Goal: Transaction & Acquisition: Purchase product/service

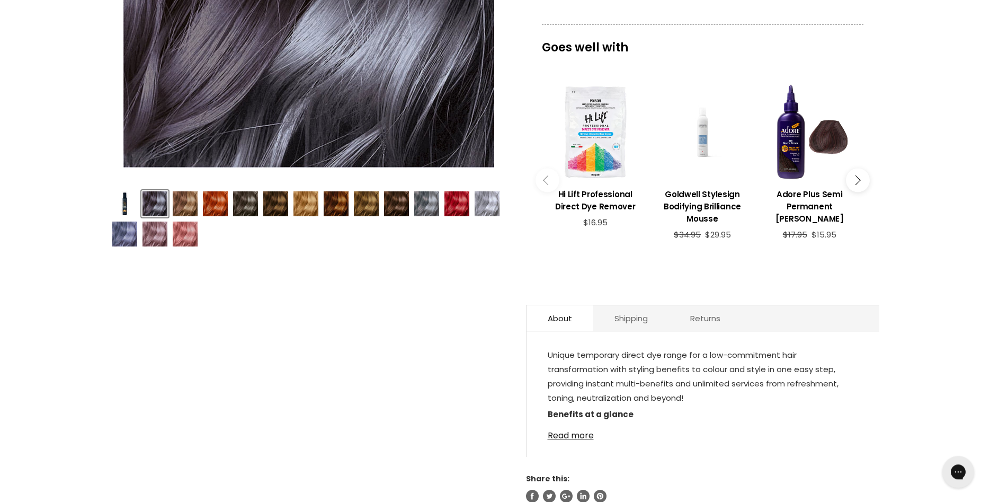
scroll to position [324, 0]
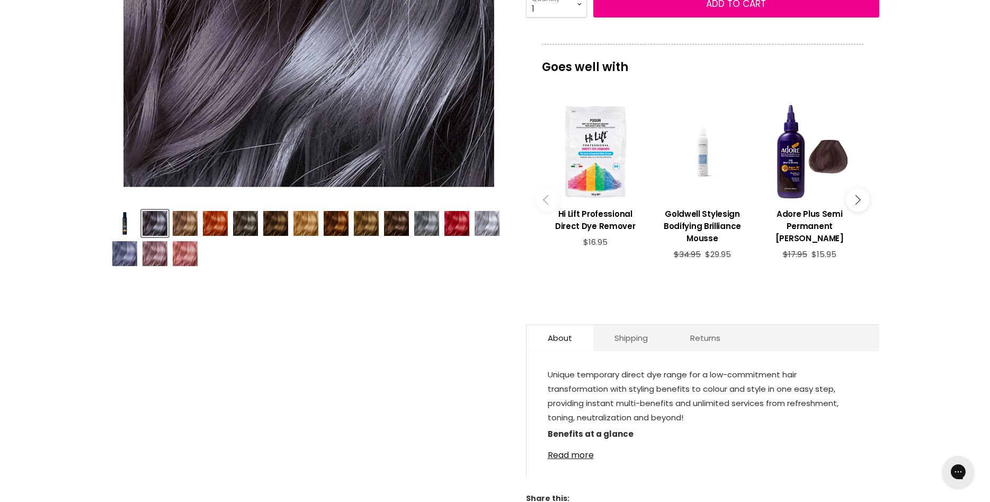
click at [240, 225] on img "Product thumbnails" at bounding box center [245, 223] width 25 height 25
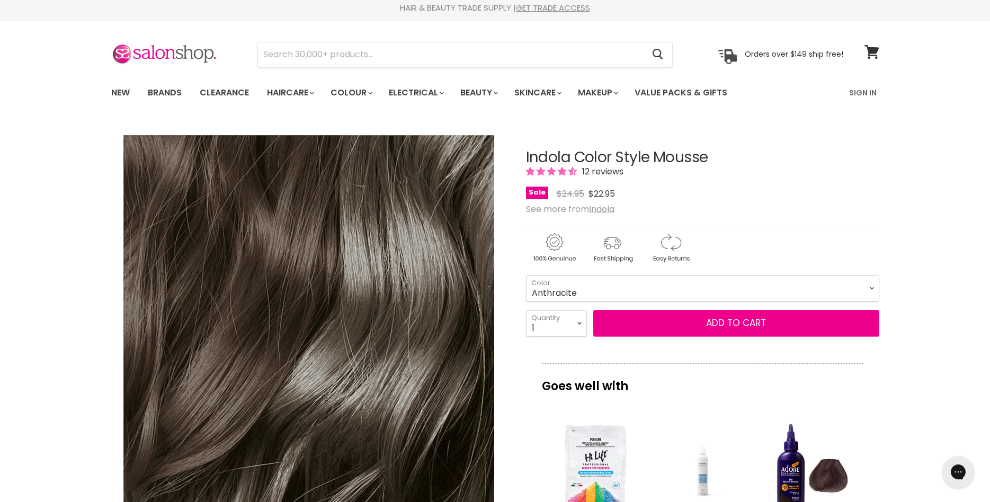
scroll to position [0, 0]
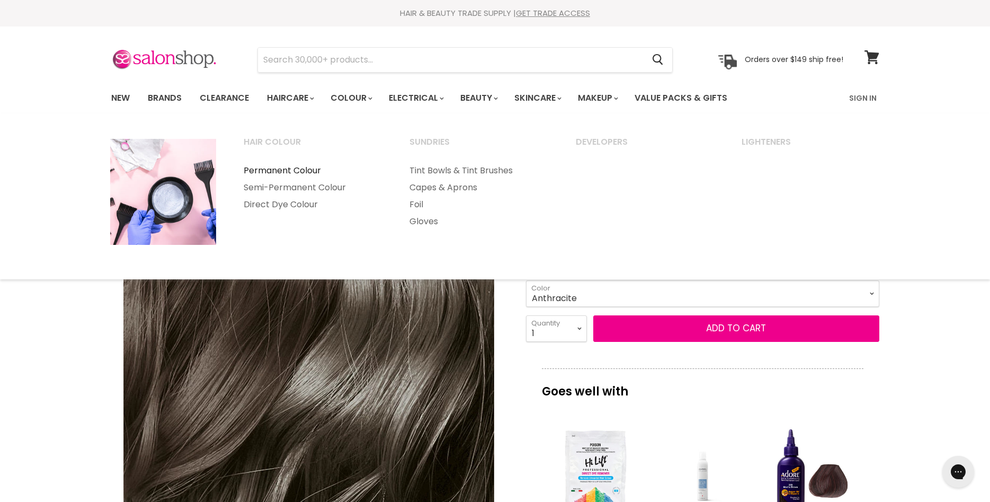
click at [312, 168] on link "Permanent Colour" at bounding box center [312, 170] width 164 height 17
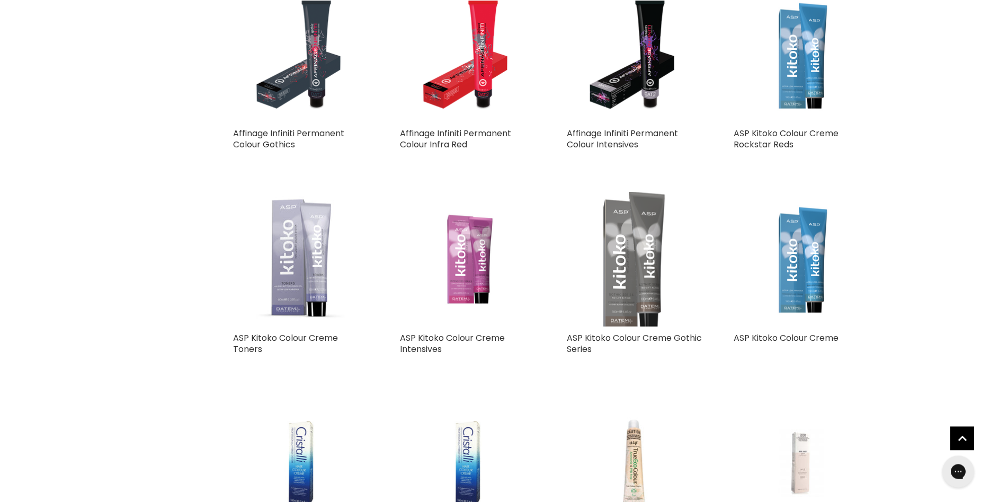
scroll to position [1351, 0]
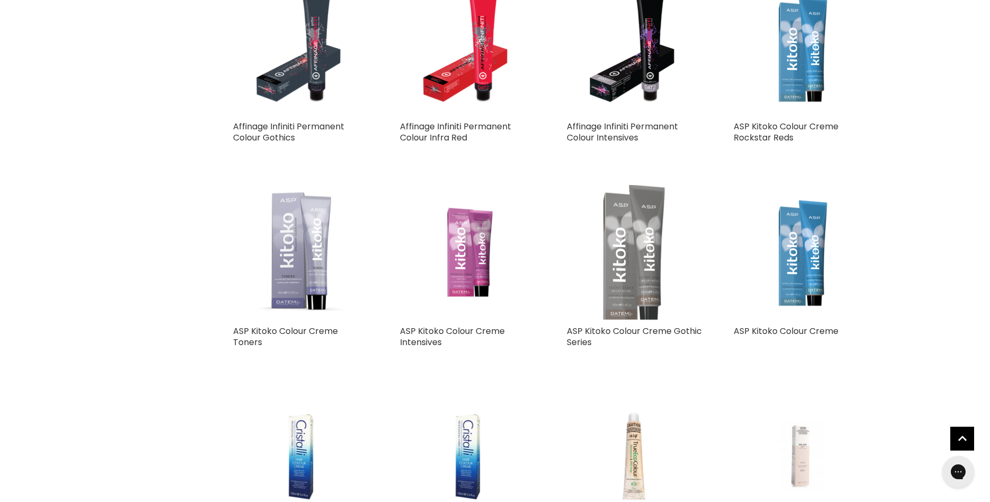
click at [623, 267] on img "Main content" at bounding box center [634, 252] width 90 height 135
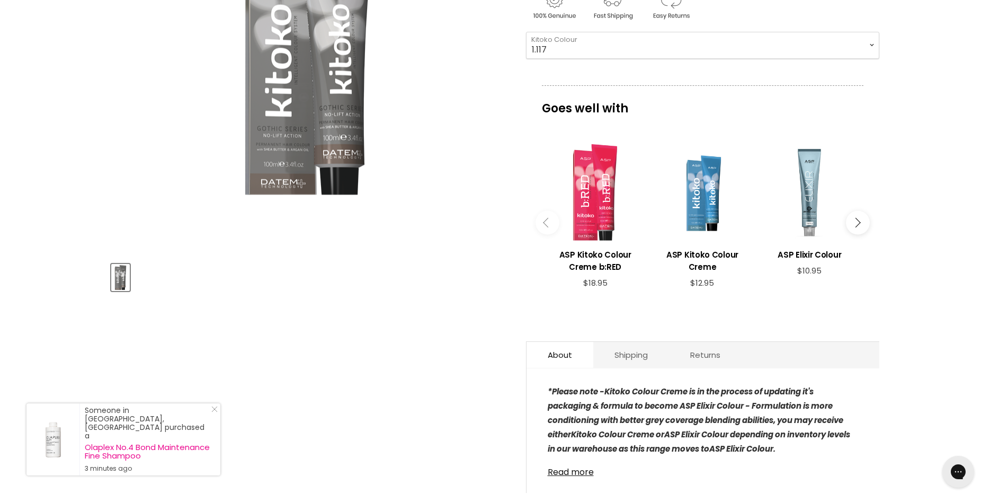
scroll to position [108, 0]
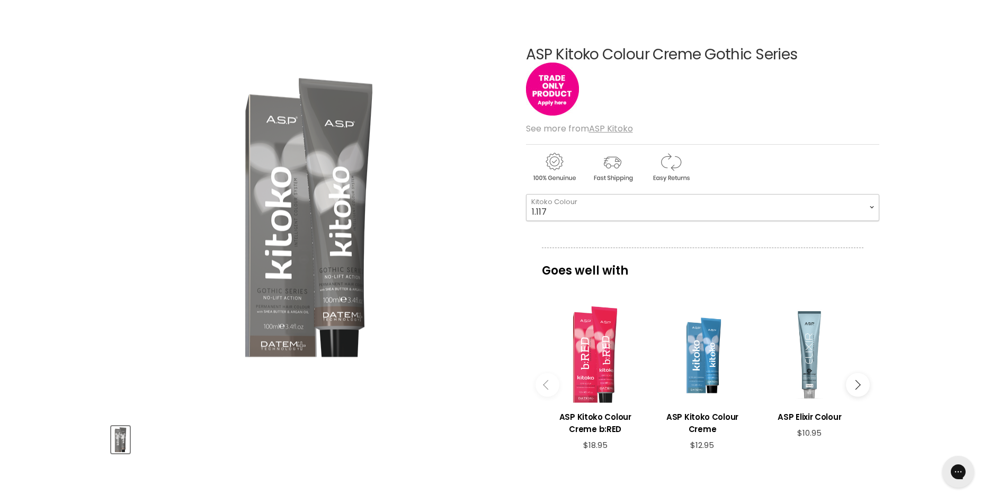
click at [526, 194] on select "1.117 4.117 6.117 9.117 10.117" at bounding box center [702, 207] width 353 height 26
click option "1.117" at bounding box center [0, 0] width 0 height 0
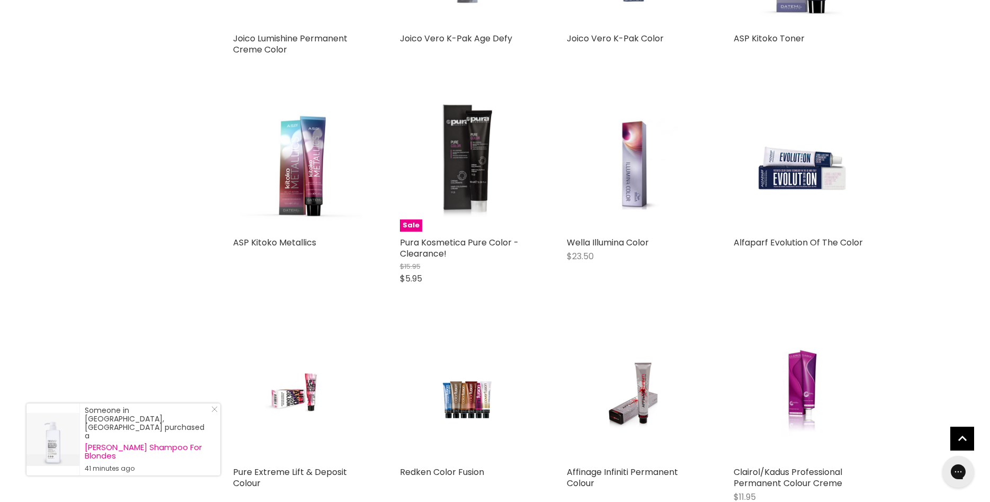
scroll to position [2336, 0]
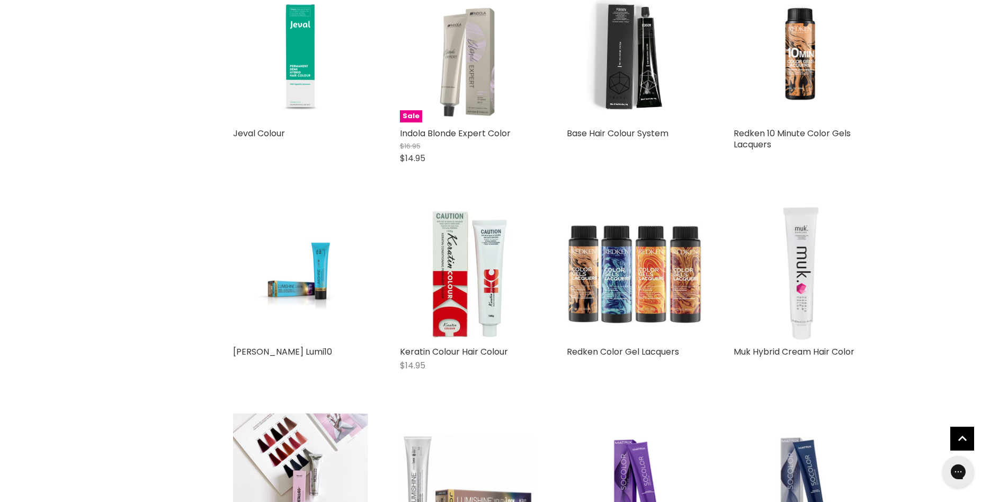
scroll to position [930, 0]
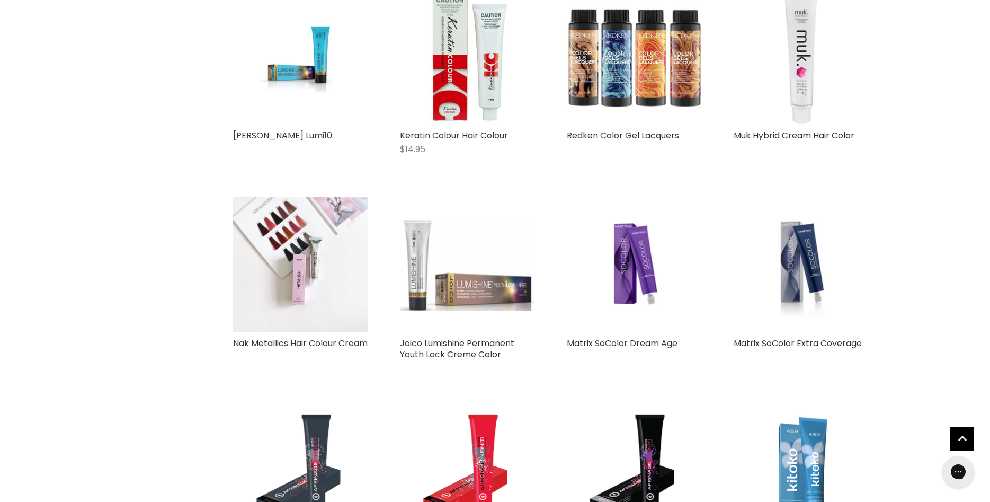
click at [289, 239] on img "Main content" at bounding box center [300, 264] width 135 height 135
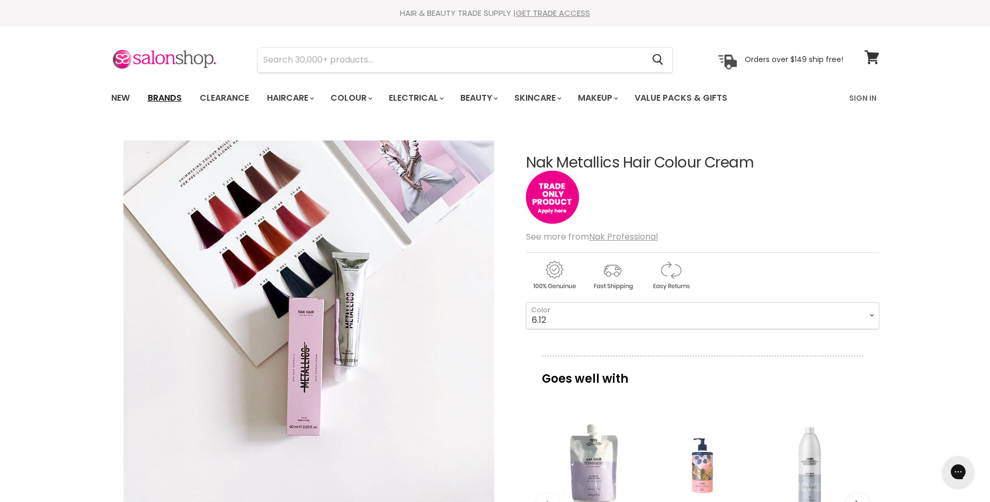
click at [169, 99] on link "Brands" at bounding box center [165, 98] width 50 height 22
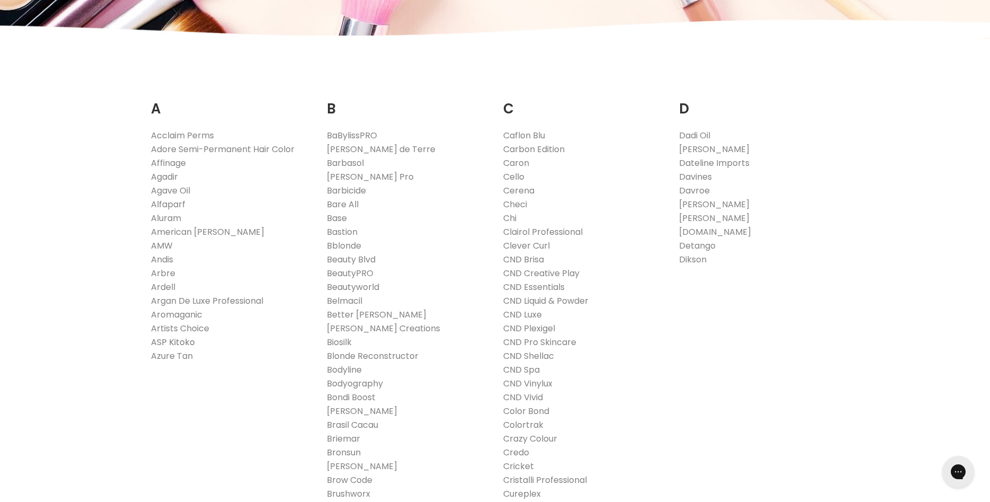
click at [176, 342] on link "ASP Kitoko" at bounding box center [173, 342] width 44 height 12
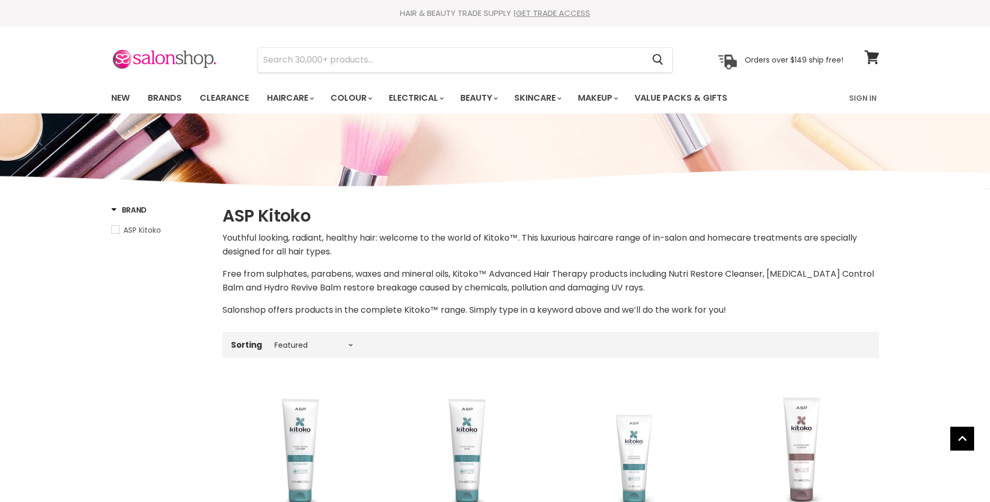
select select "manual"
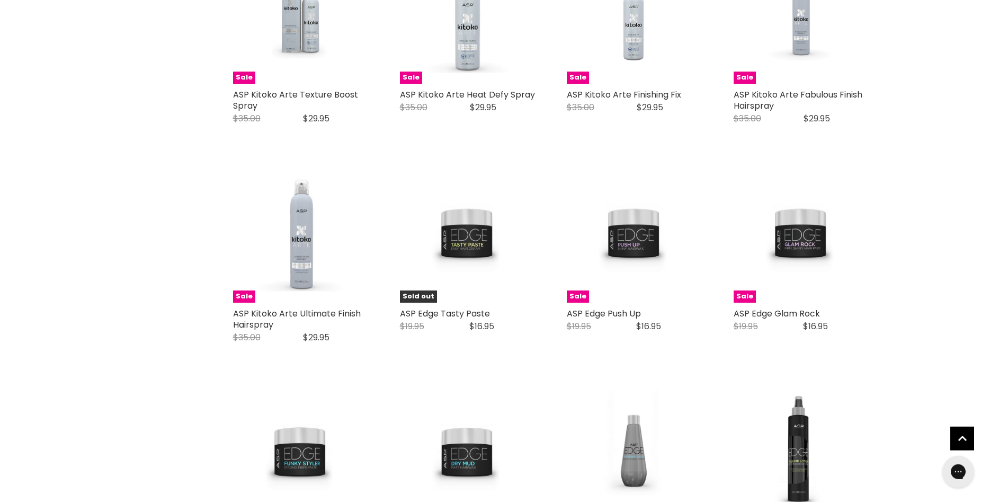
scroll to position [2485, 0]
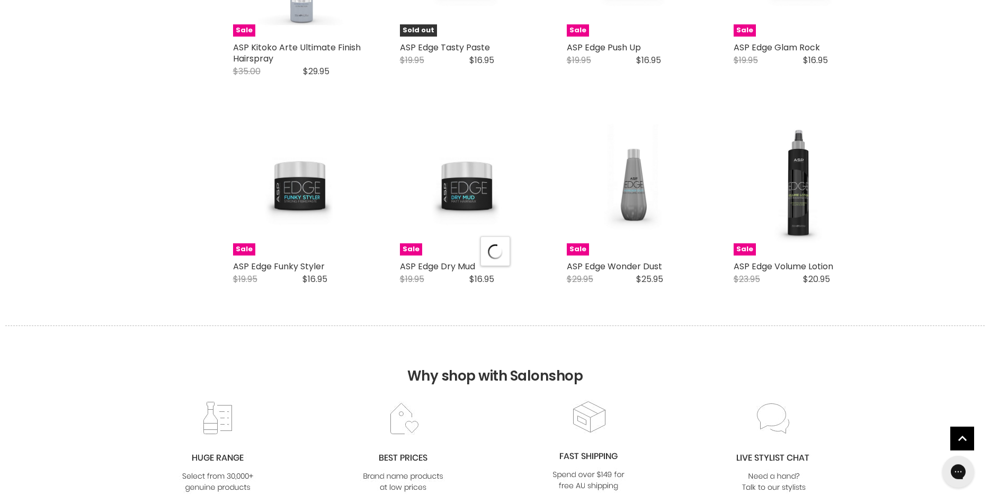
scroll to position [2700, 0]
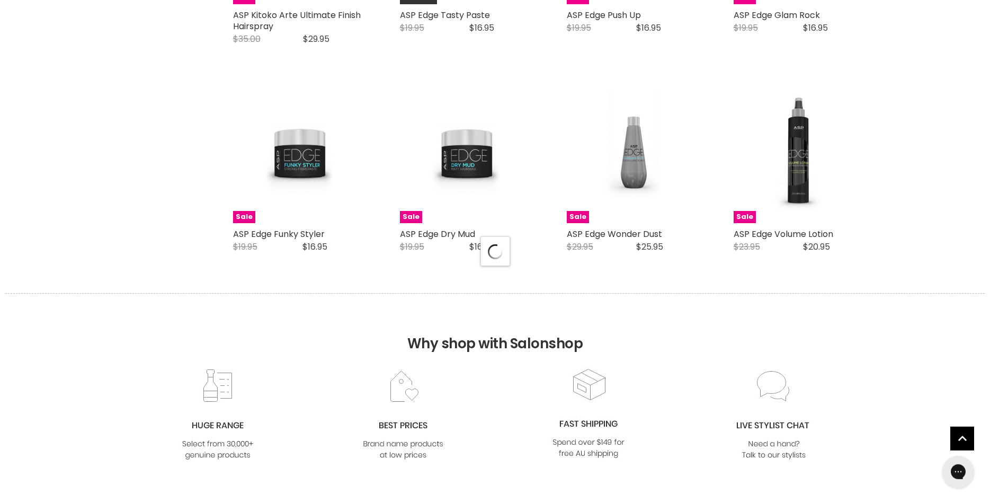
select select "manual"
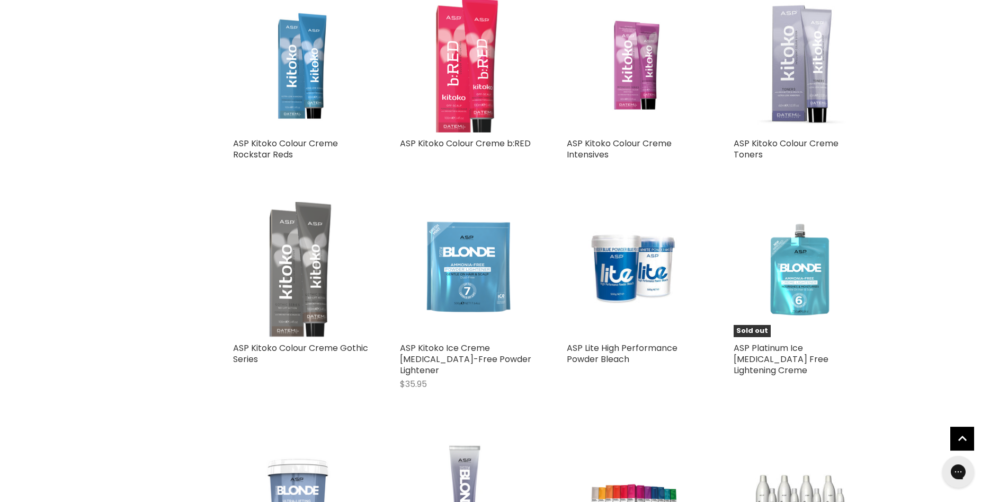
scroll to position [3511, 0]
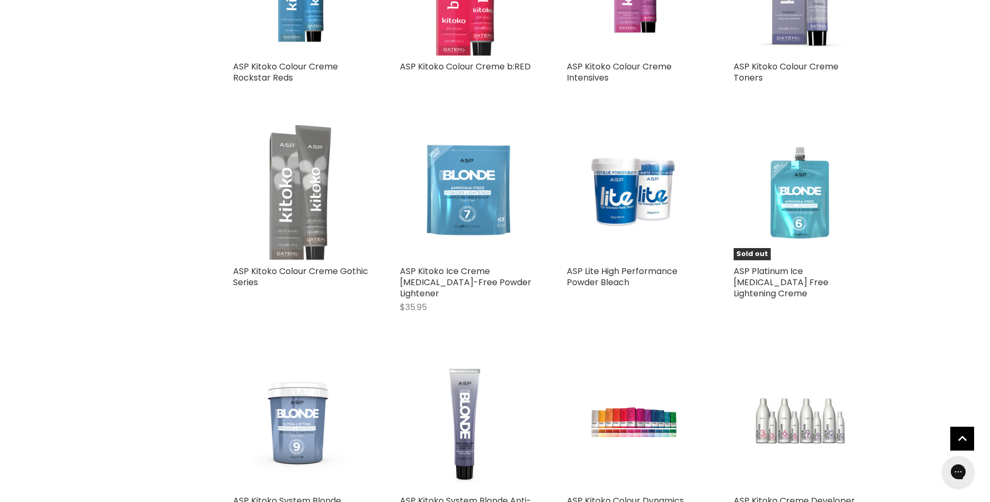
click at [296, 184] on img "Main content" at bounding box center [300, 192] width 90 height 135
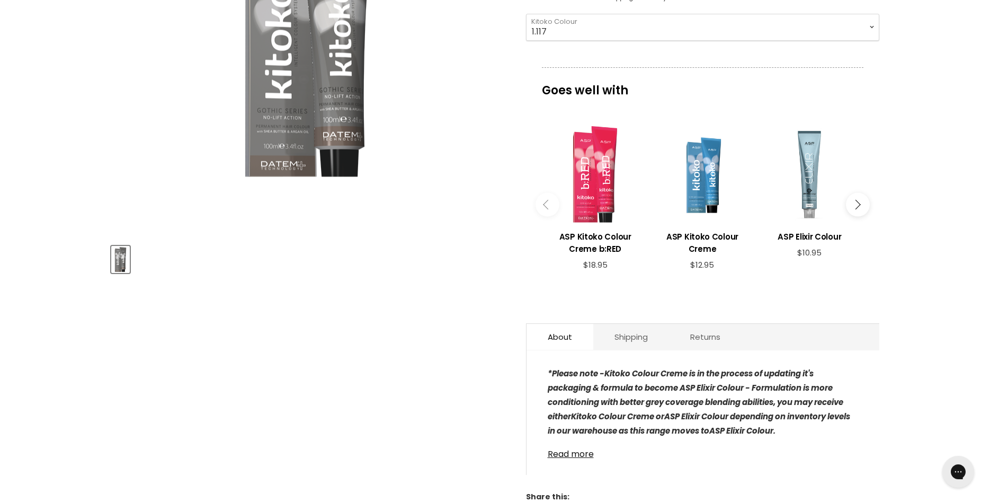
scroll to position [432, 0]
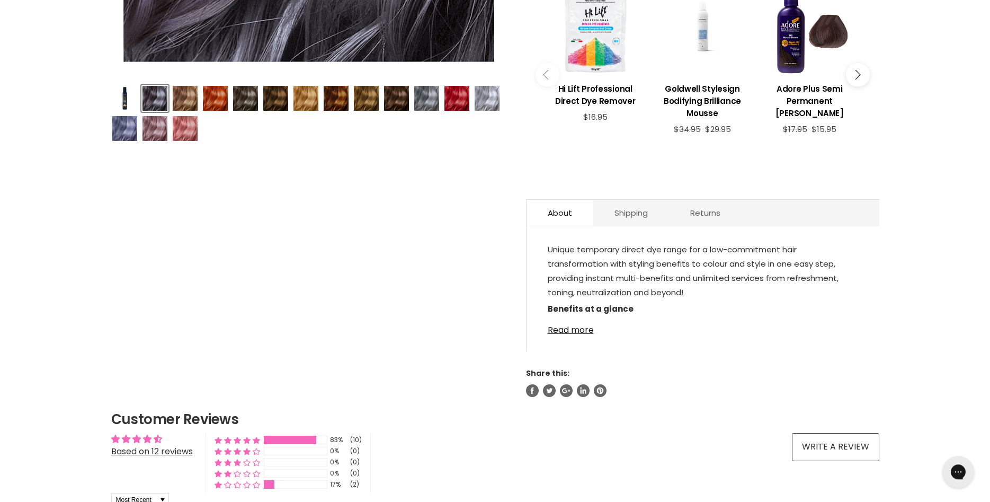
scroll to position [486, 0]
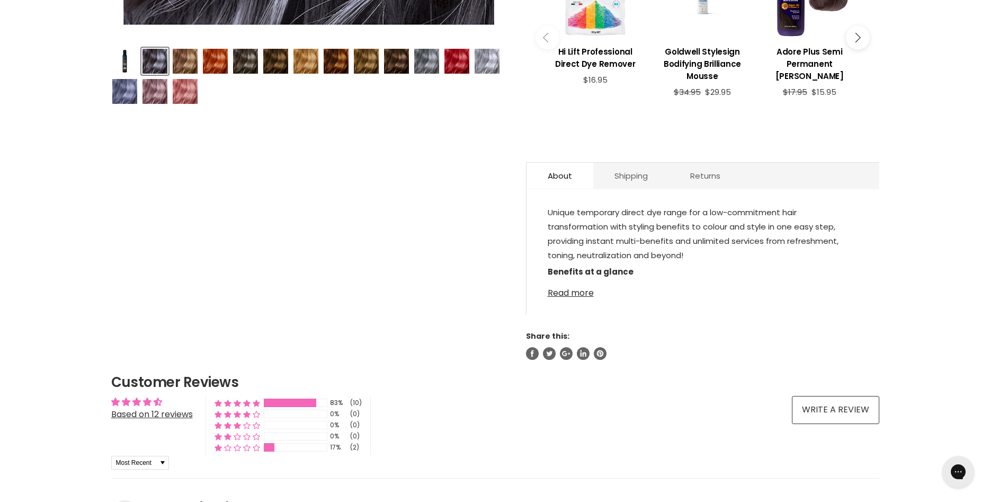
click at [572, 298] on link "Read more" at bounding box center [703, 290] width 310 height 16
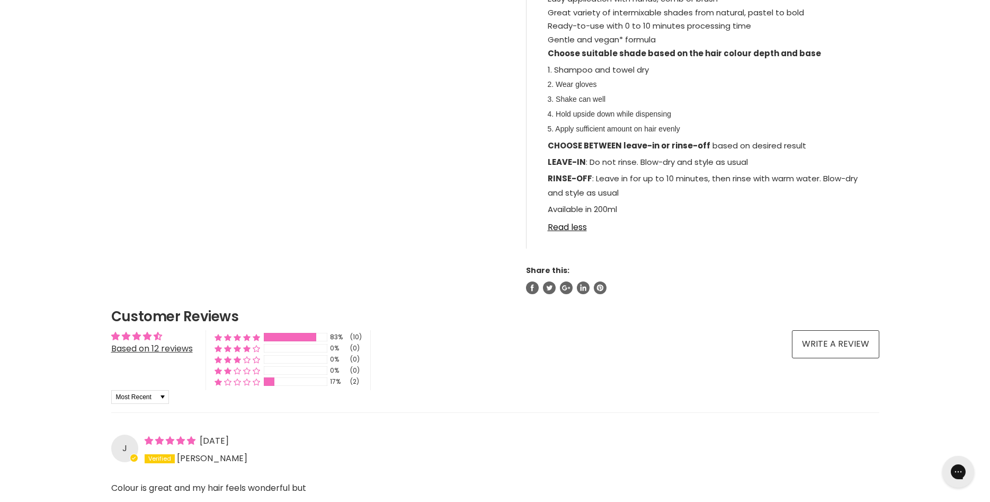
scroll to position [864, 0]
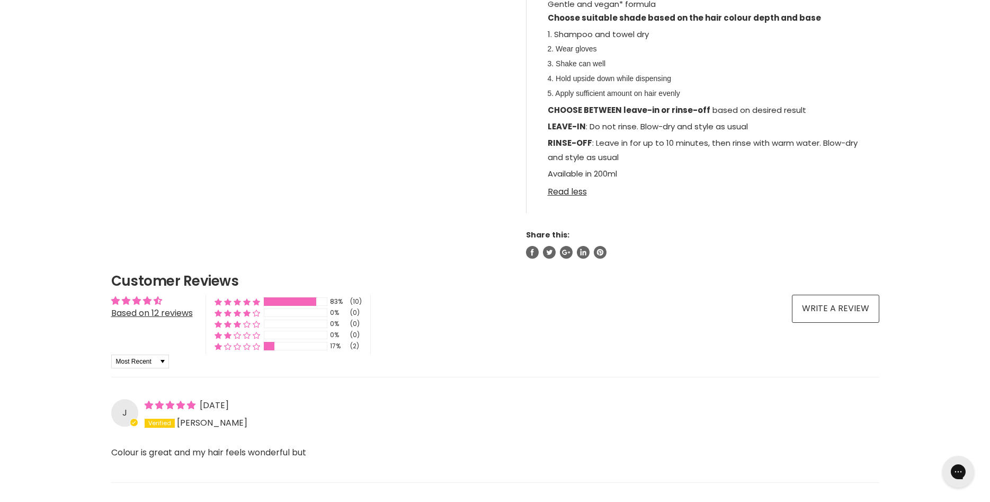
click at [580, 196] on link "Read less" at bounding box center [703, 189] width 310 height 16
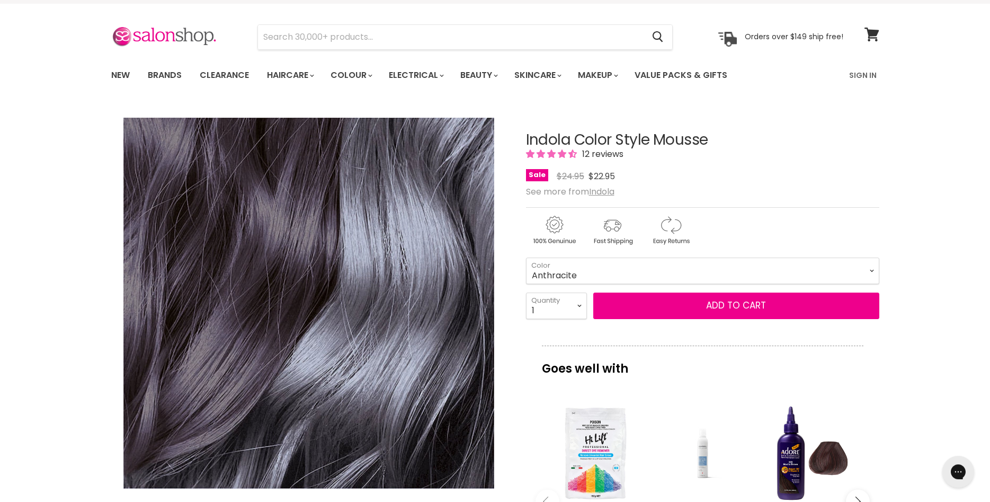
scroll to position [0, 0]
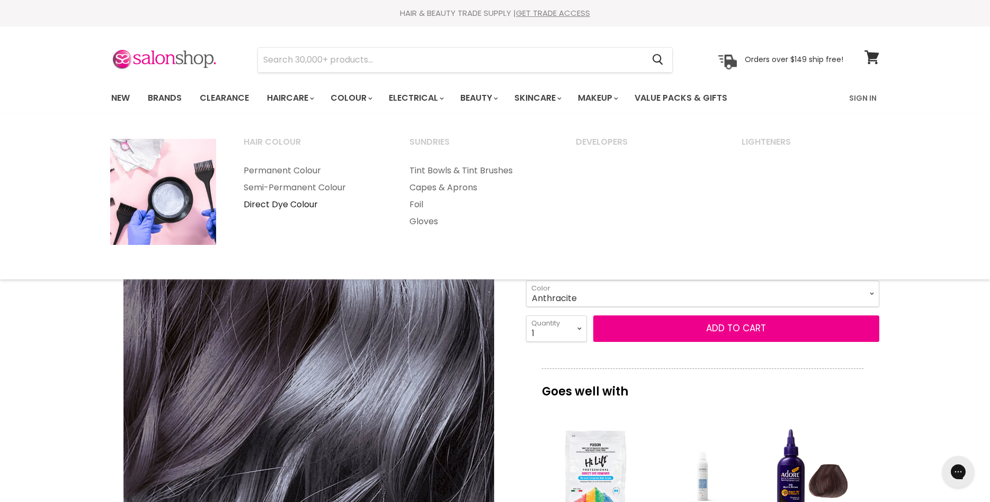
click at [292, 207] on link "Direct Dye Colour" at bounding box center [312, 204] width 164 height 17
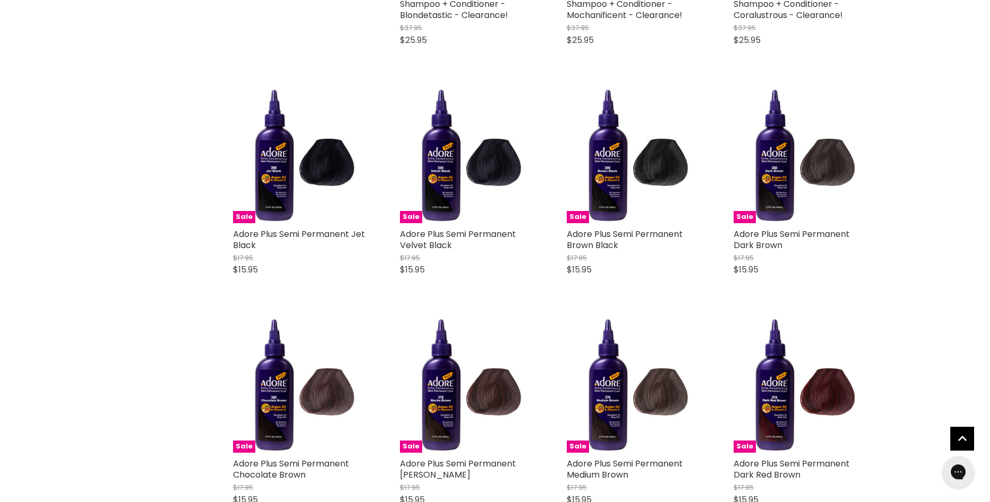
scroll to position [2323, 0]
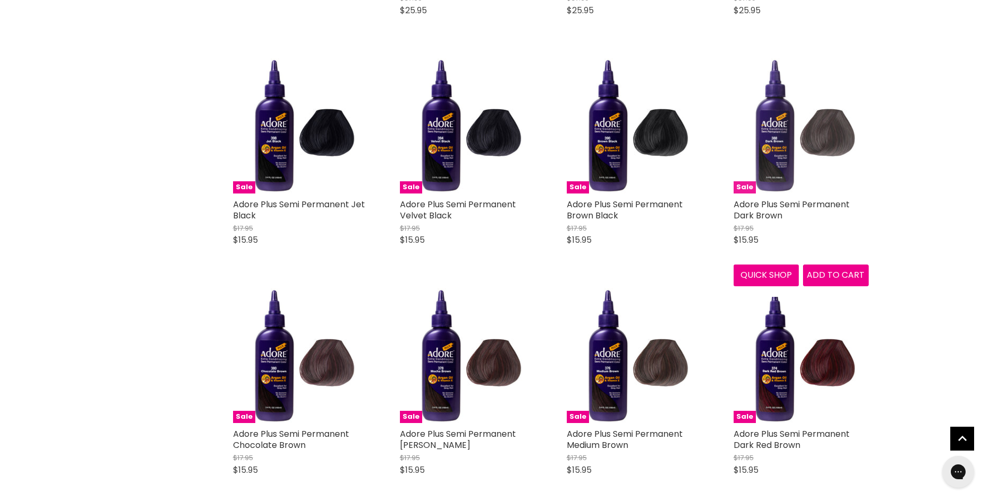
click at [824, 63] on img "Main content" at bounding box center [801, 125] width 135 height 135
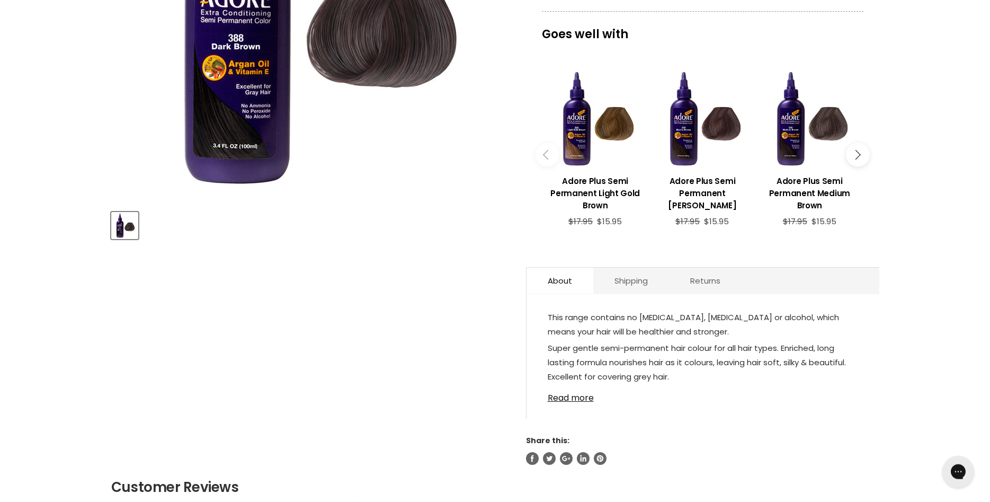
scroll to position [324, 0]
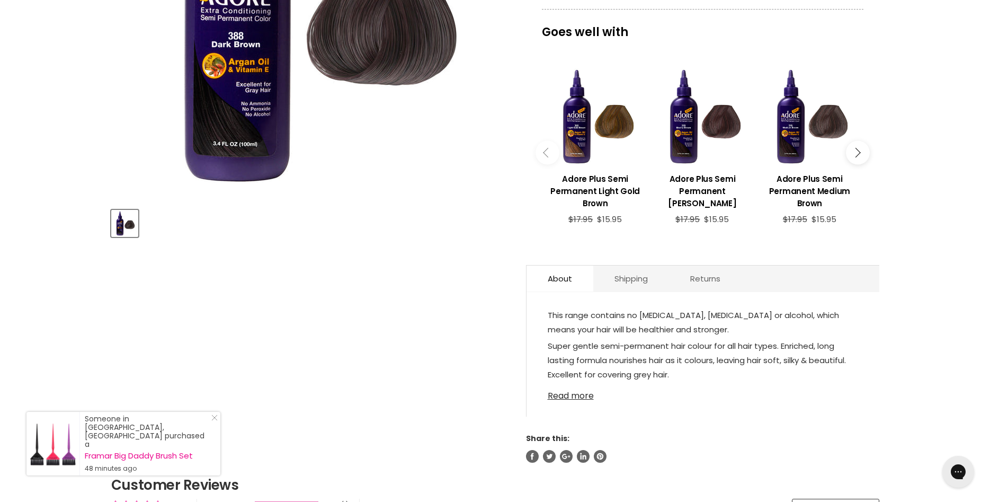
click at [571, 400] on link "Read more" at bounding box center [703, 392] width 310 height 16
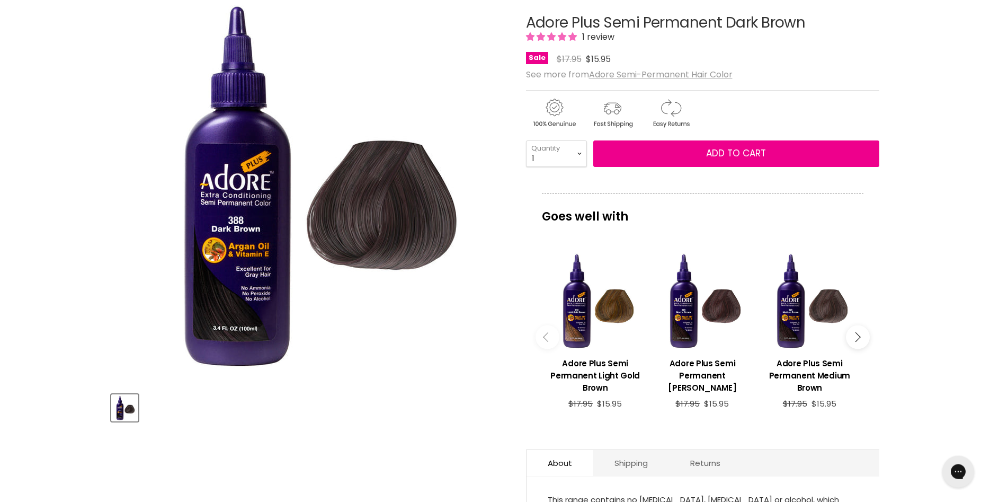
scroll to position [54, 0]
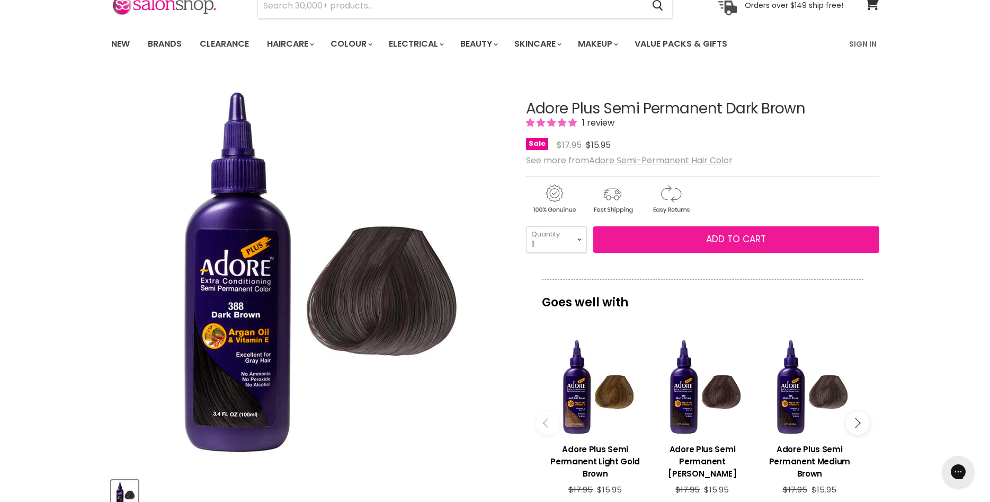
click at [804, 242] on button "Add to cart" at bounding box center [736, 239] width 286 height 26
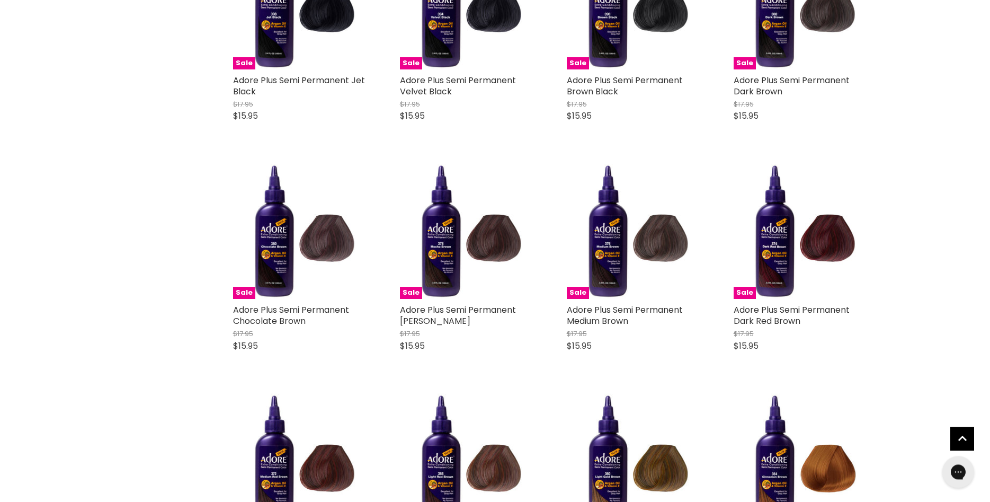
scroll to position [2509, 0]
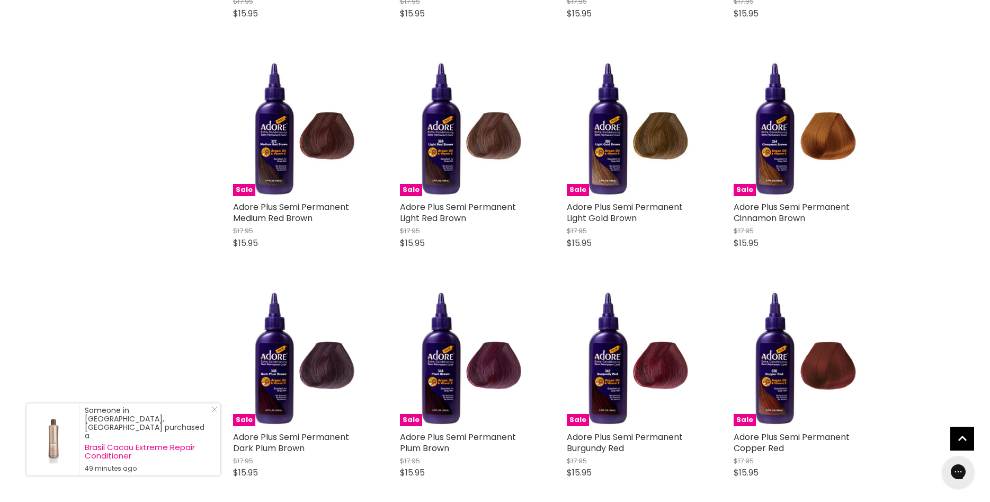
scroll to position [2941, 0]
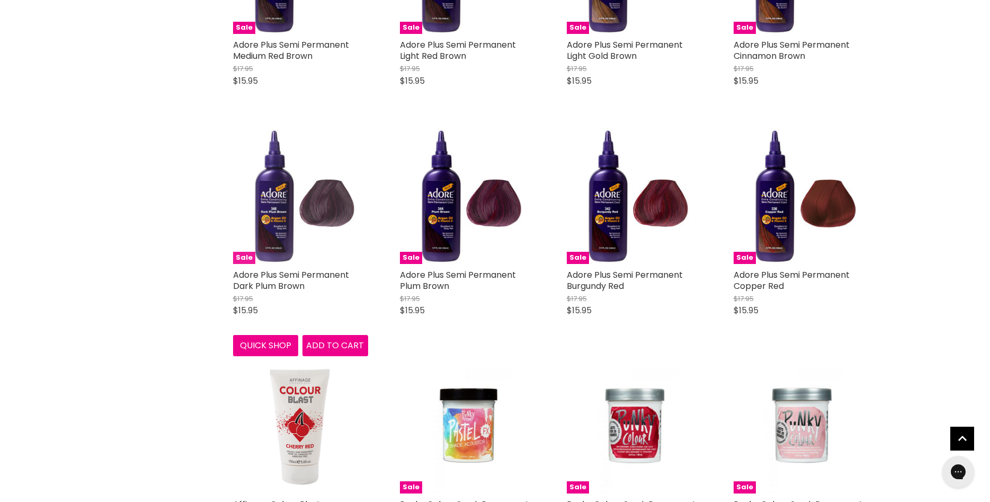
click at [324, 130] on img "Main content" at bounding box center [300, 196] width 135 height 135
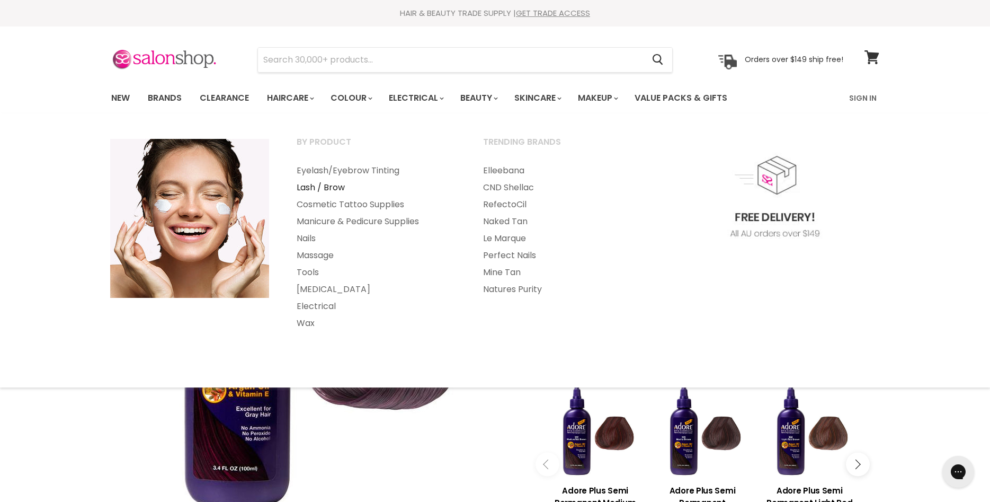
click at [325, 187] on link "Lash / Brow" at bounding box center [375, 187] width 184 height 17
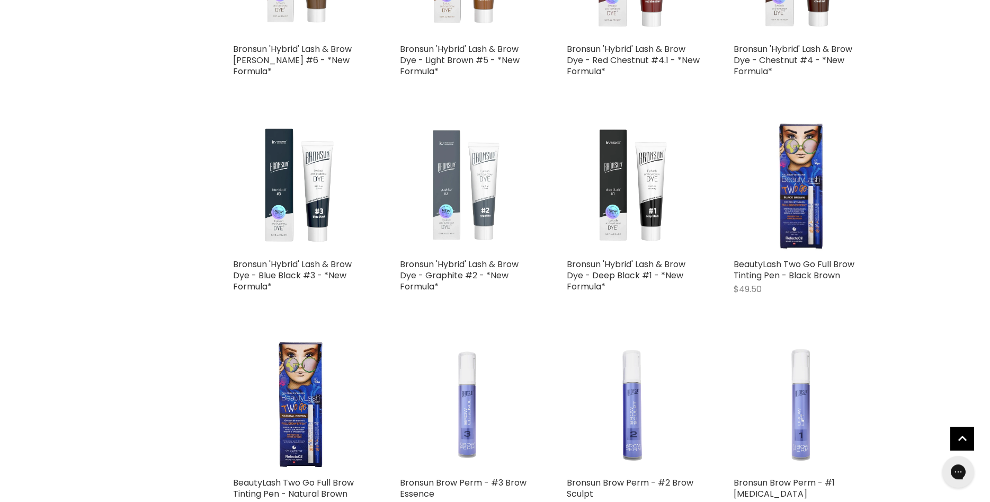
scroll to position [2377, 0]
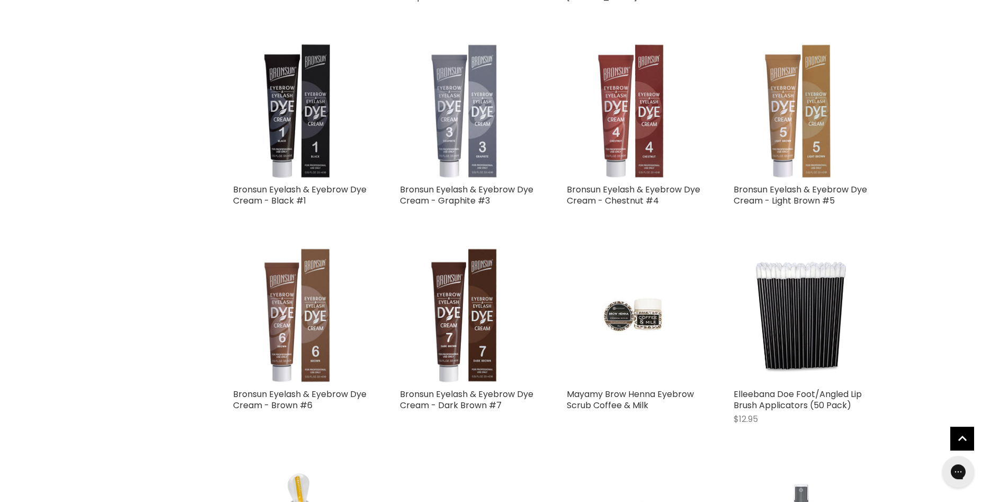
scroll to position [4862, 0]
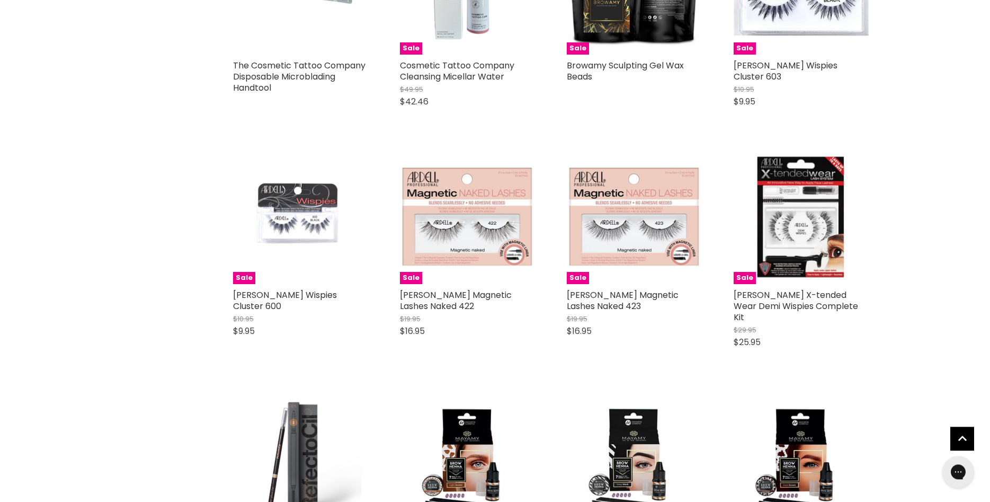
scroll to position [7293, 0]
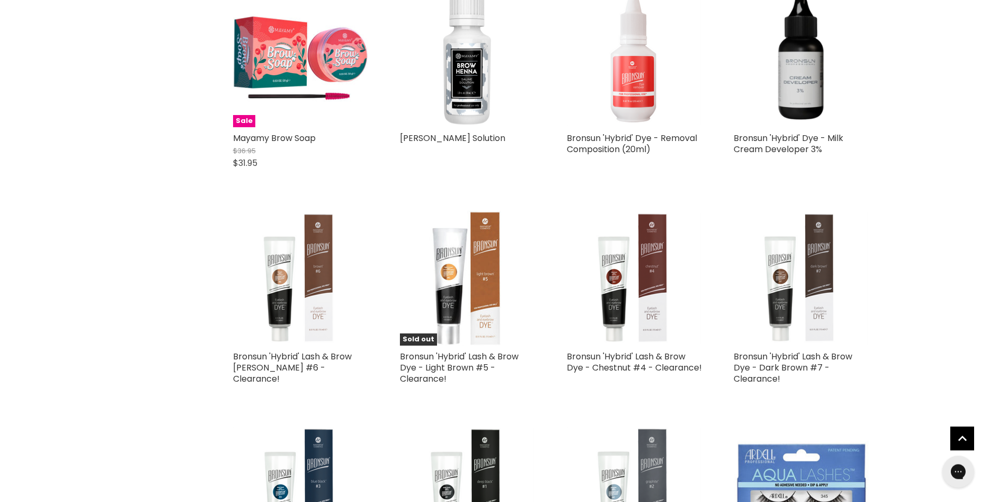
scroll to position [8373, 0]
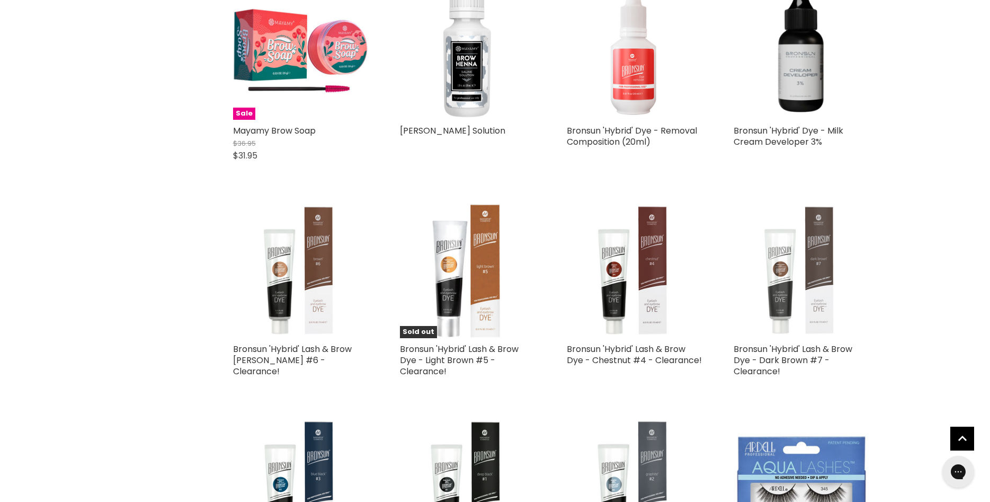
click at [819, 218] on img "Main content" at bounding box center [801, 270] width 135 height 135
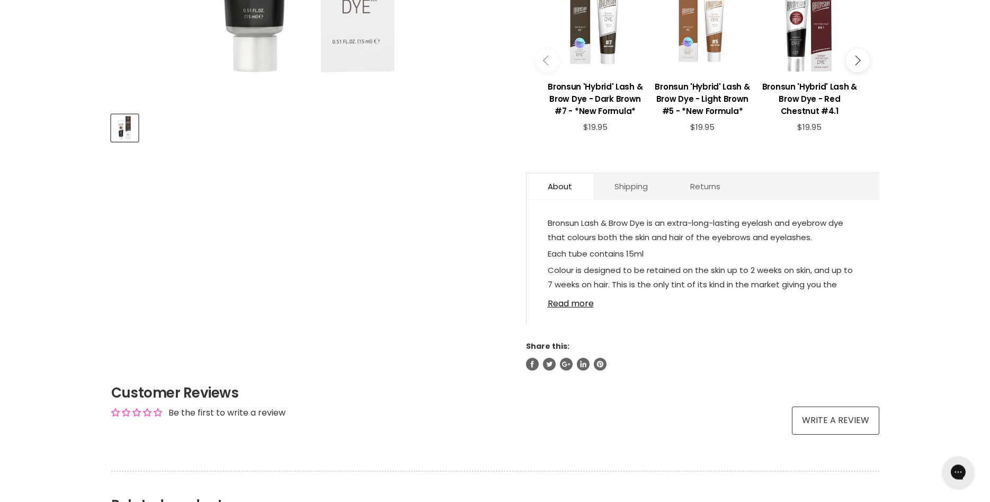
scroll to position [432, 0]
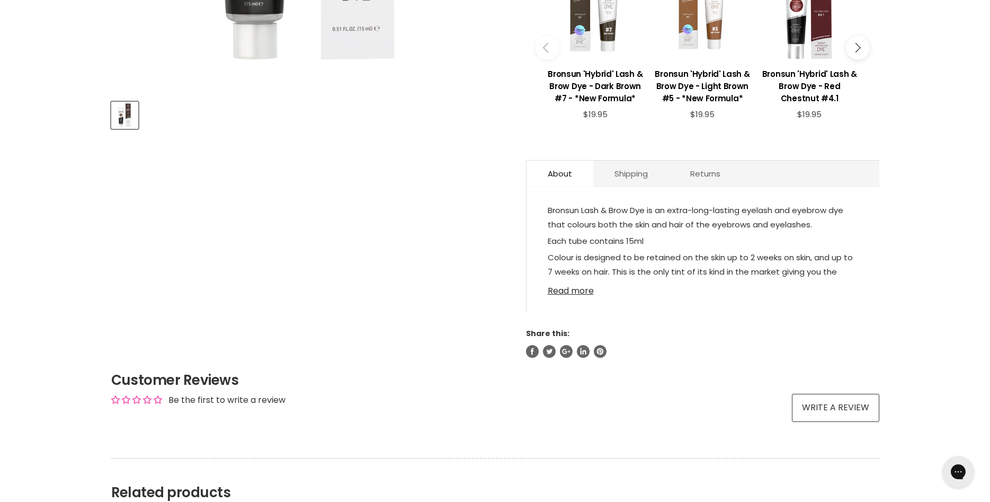
click at [580, 291] on link "Read more" at bounding box center [703, 288] width 310 height 16
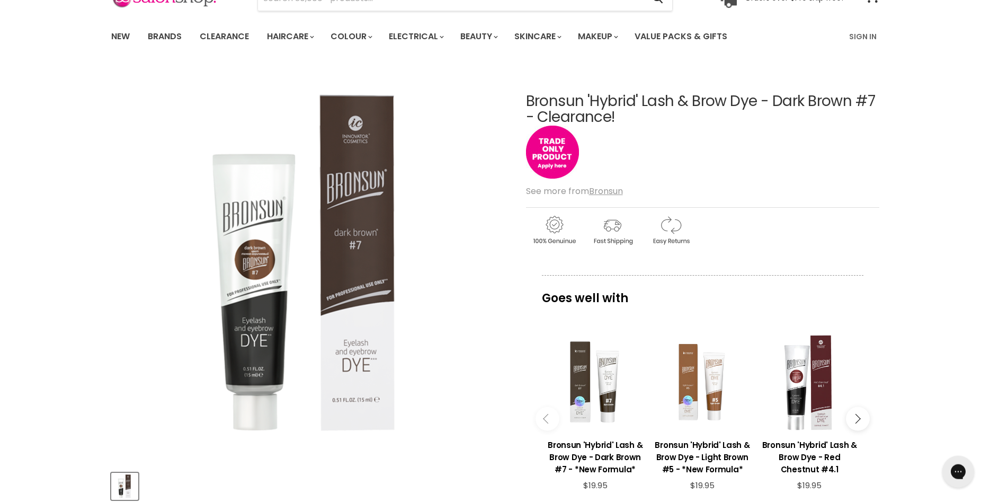
scroll to position [54, 0]
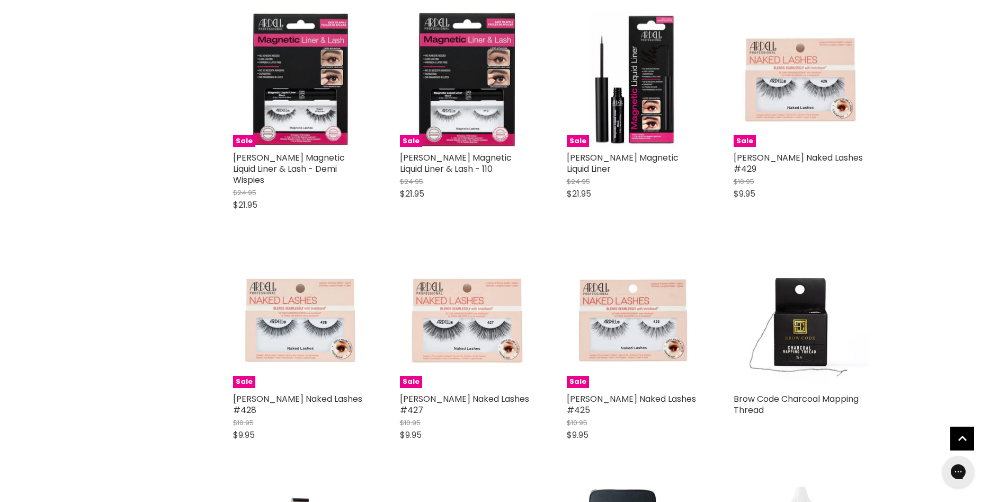
scroll to position [2393, 0]
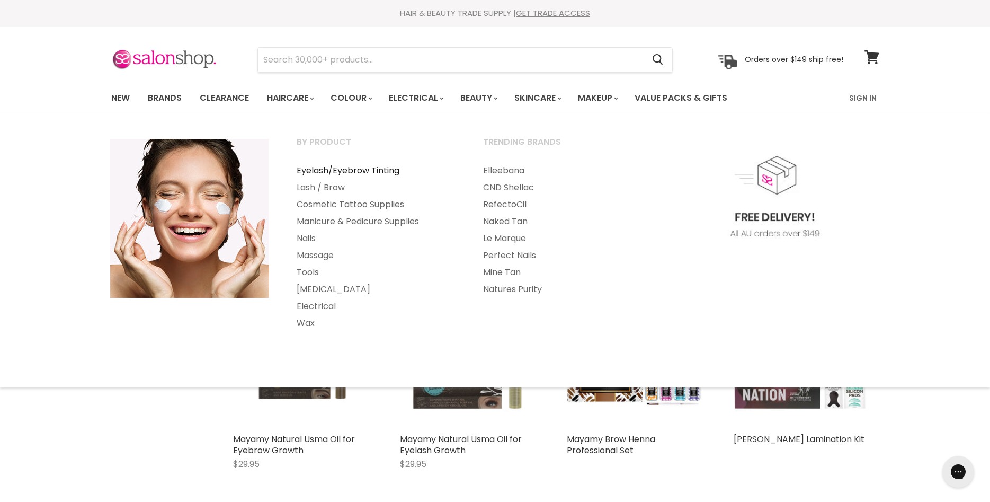
click at [319, 168] on link "Eyelash/Eyebrow Tinting" at bounding box center [375, 170] width 184 height 17
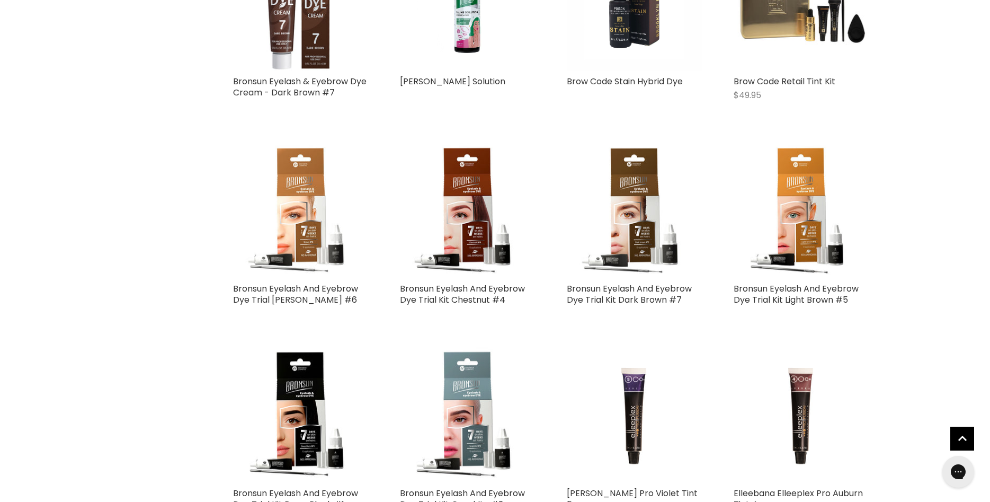
scroll to position [864, 0]
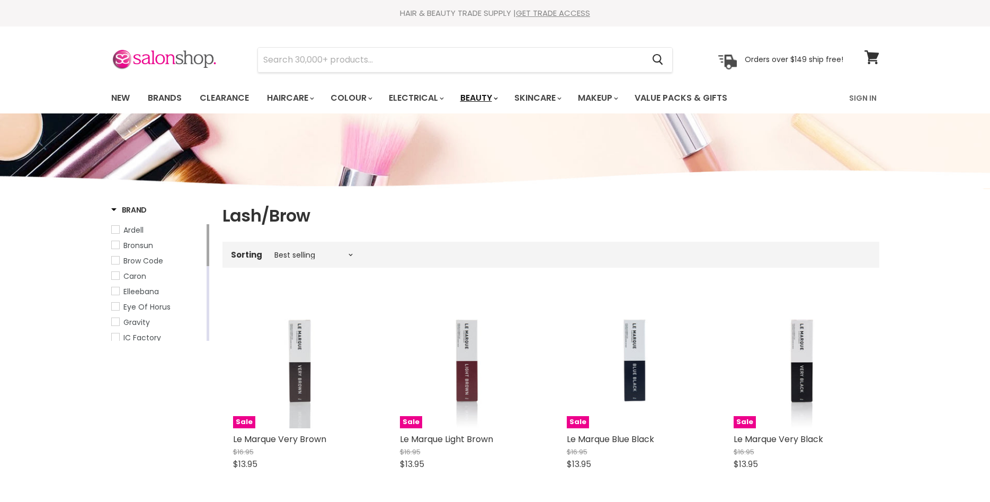
click at [494, 94] on link "Beauty" at bounding box center [478, 98] width 52 height 22
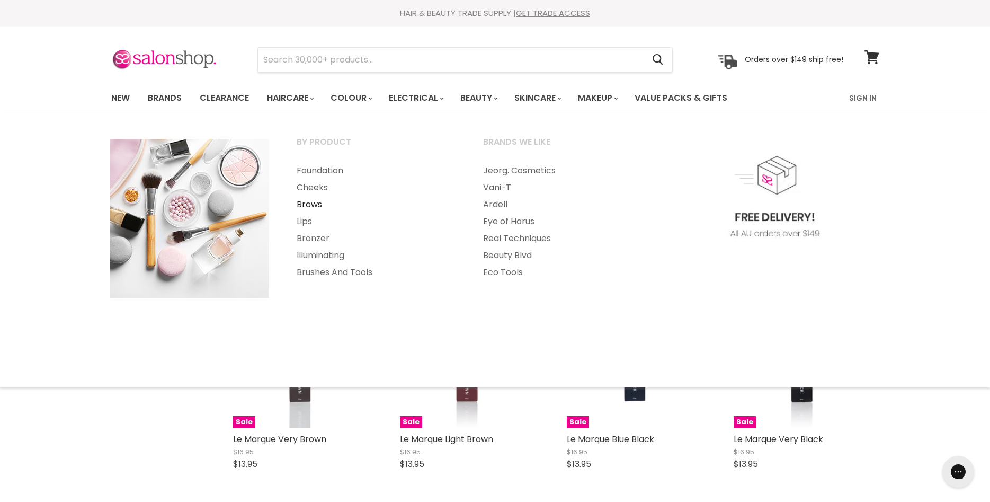
click at [312, 205] on link "Brows" at bounding box center [375, 204] width 184 height 17
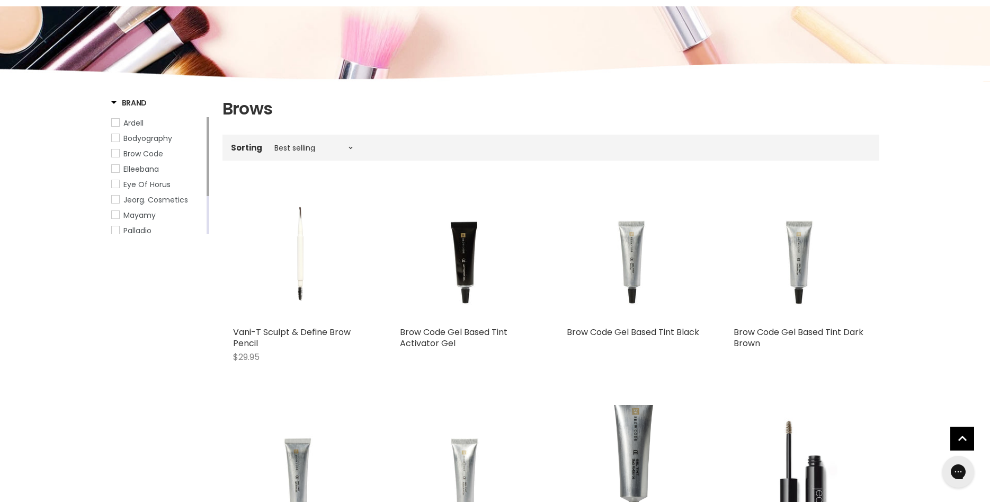
scroll to position [54, 0]
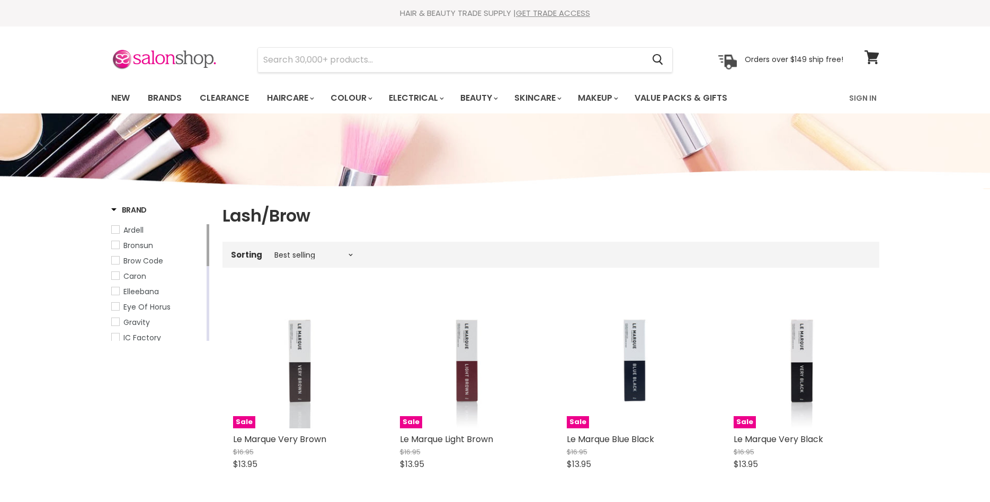
click at [624, 99] on link "Makeup" at bounding box center [597, 98] width 55 height 22
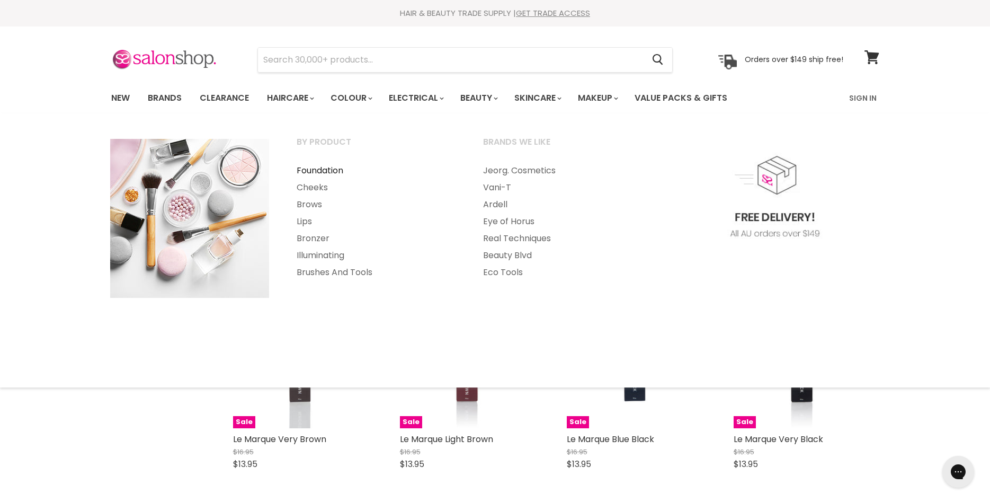
click at [315, 169] on link "Foundation" at bounding box center [375, 170] width 184 height 17
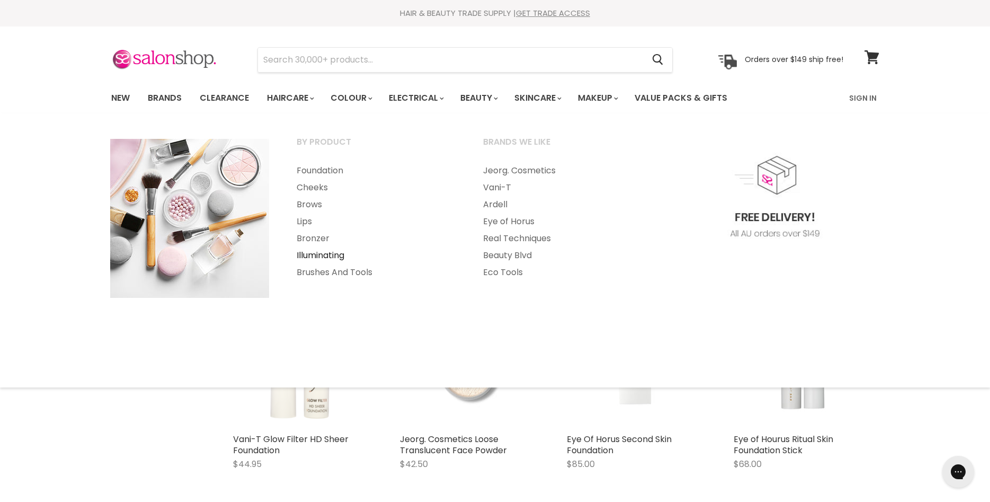
click at [312, 254] on link "Illuminating" at bounding box center [375, 255] width 184 height 17
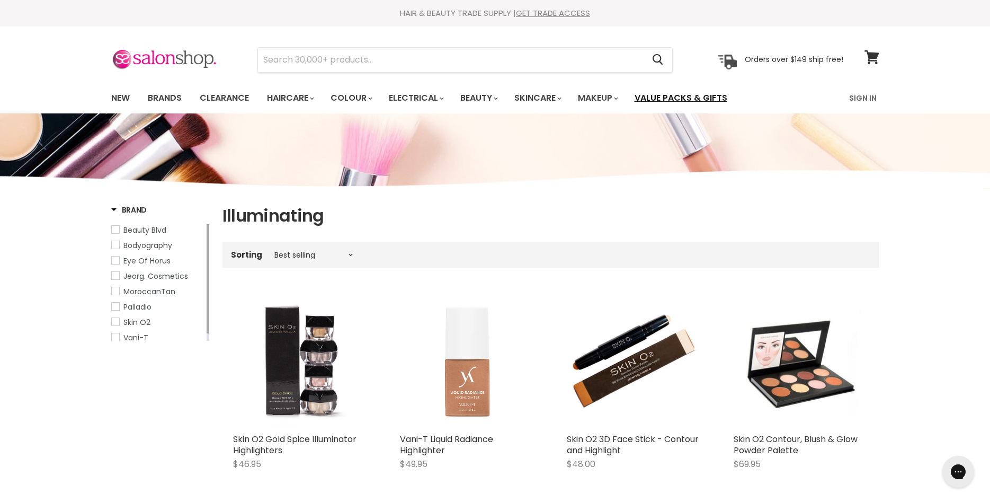
click at [693, 93] on link "Value Packs & Gifts" at bounding box center [681, 98] width 109 height 22
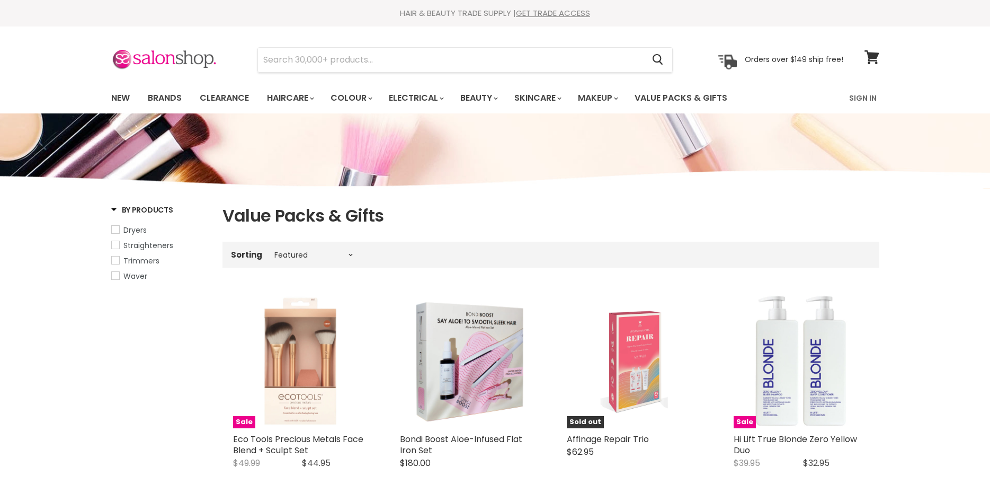
select select "manual"
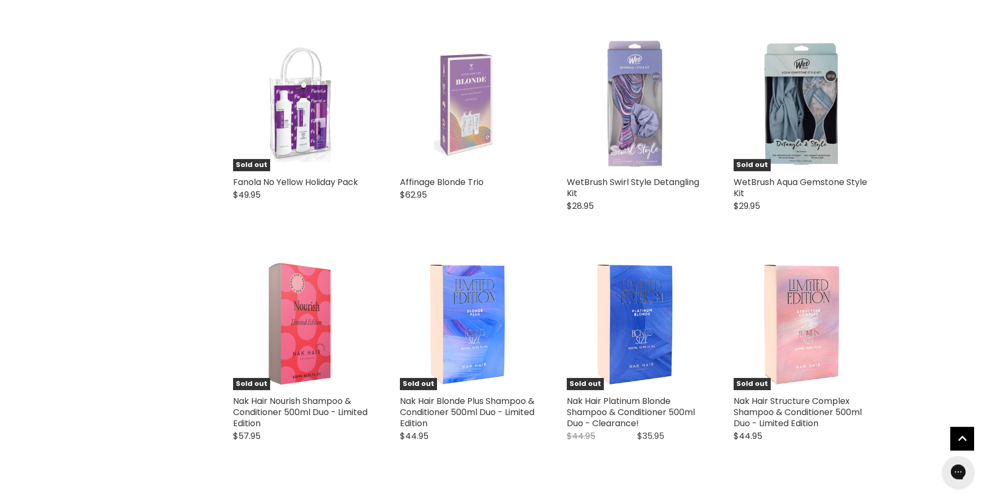
scroll to position [2323, 0]
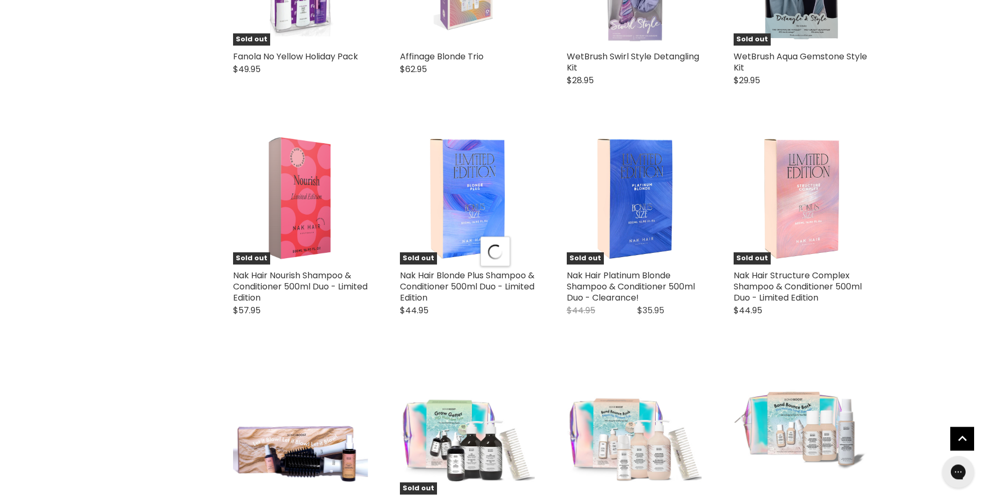
scroll to position [2576, 0]
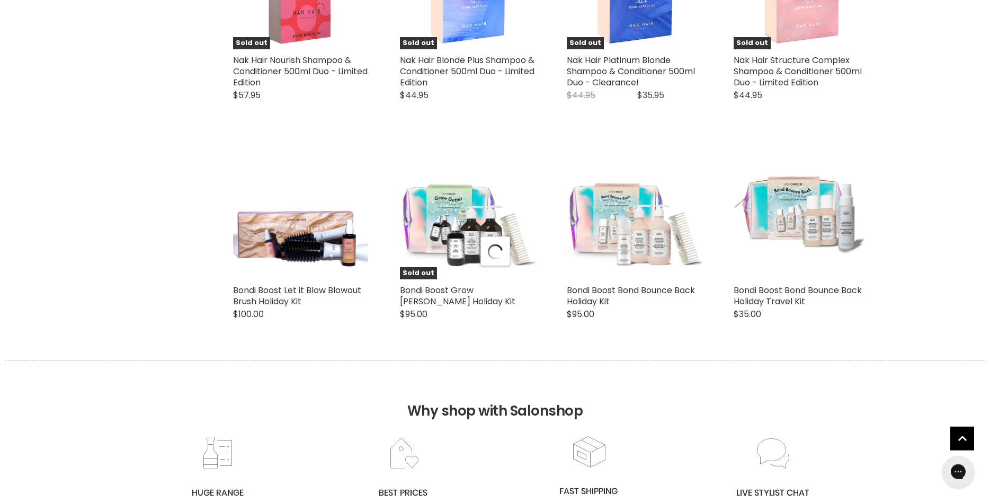
select select "manual"
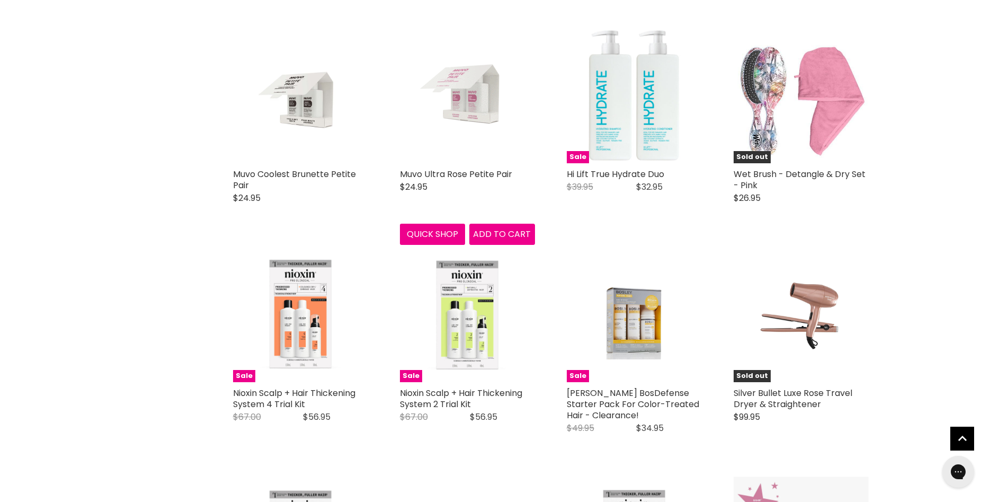
scroll to position [432, 0]
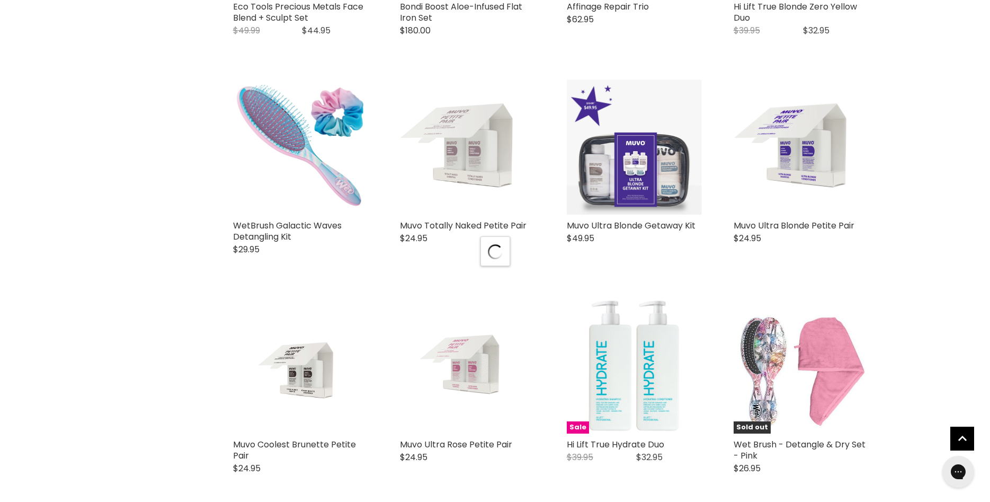
select select "manual"
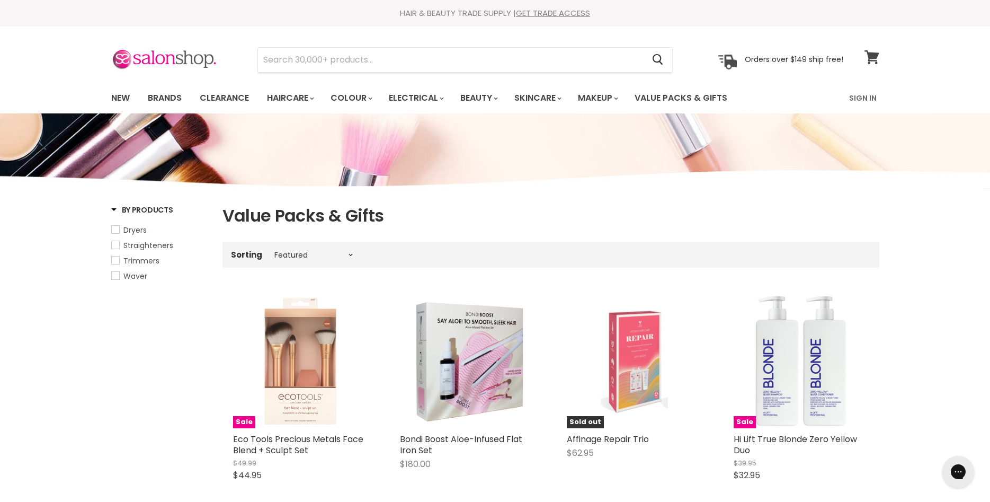
click at [875, 53] on span at bounding box center [879, 51] width 12 height 12
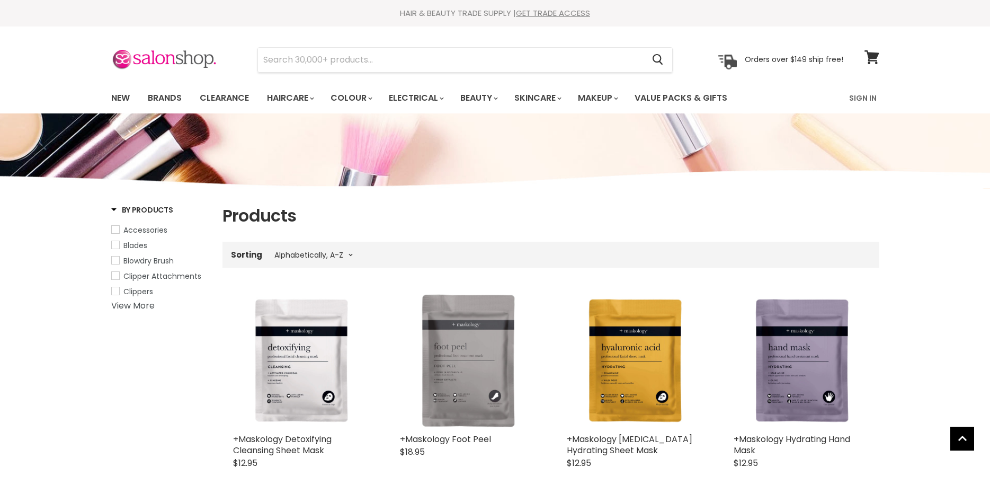
select select "title-ascending"
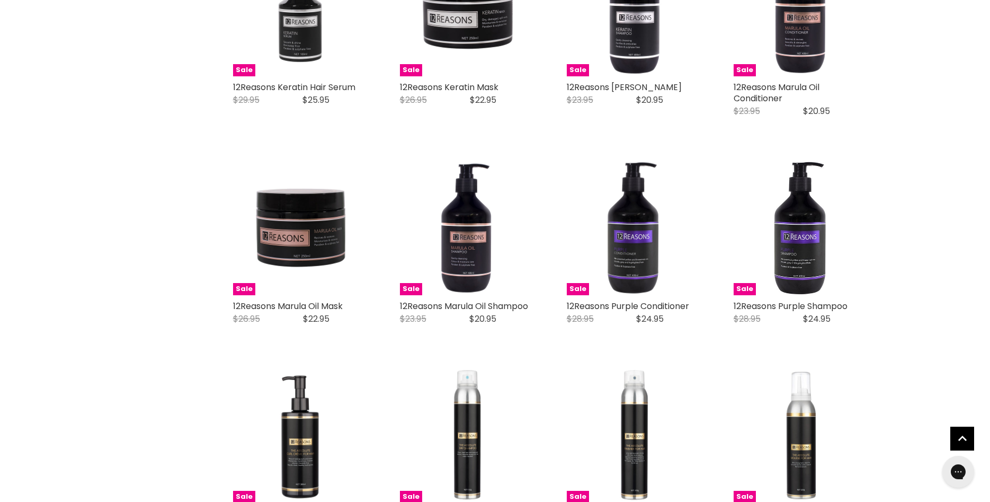
scroll to position [2377, 0]
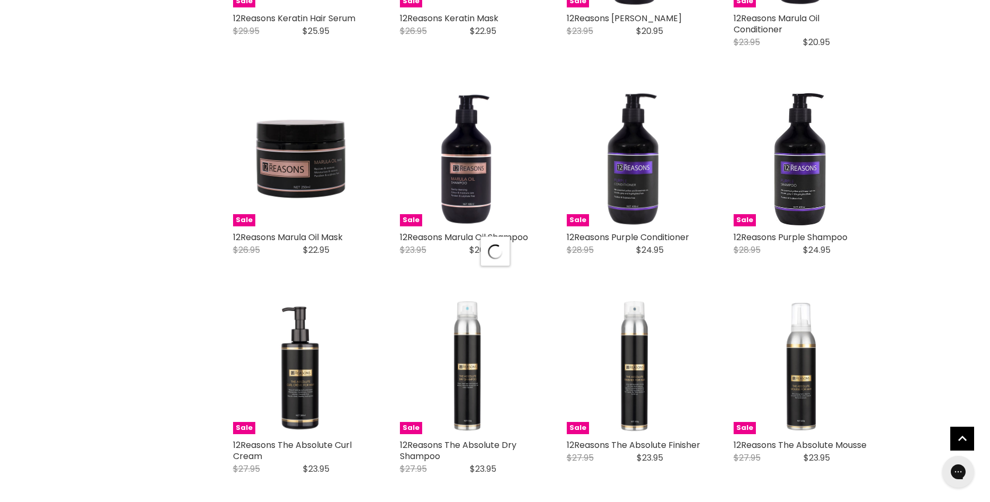
select select "title-ascending"
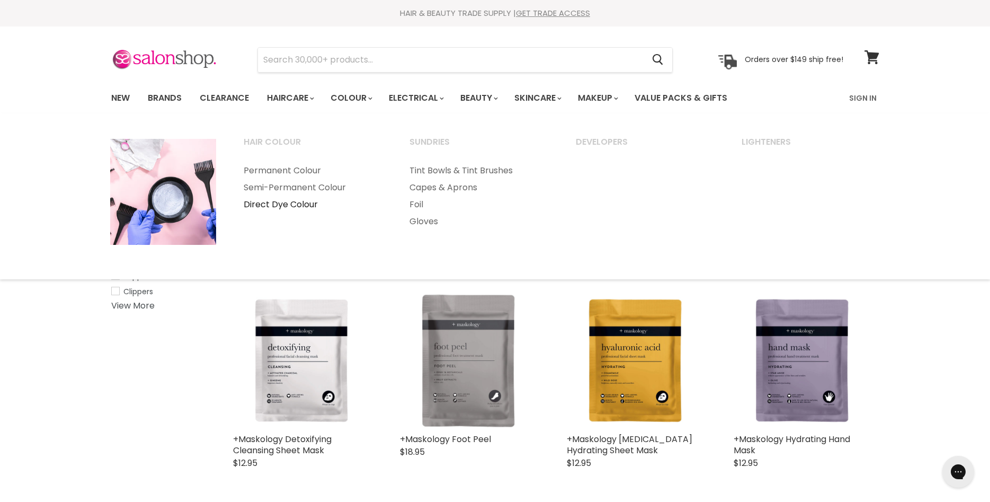
click at [301, 202] on link "Direct Dye Colour" at bounding box center [312, 204] width 164 height 17
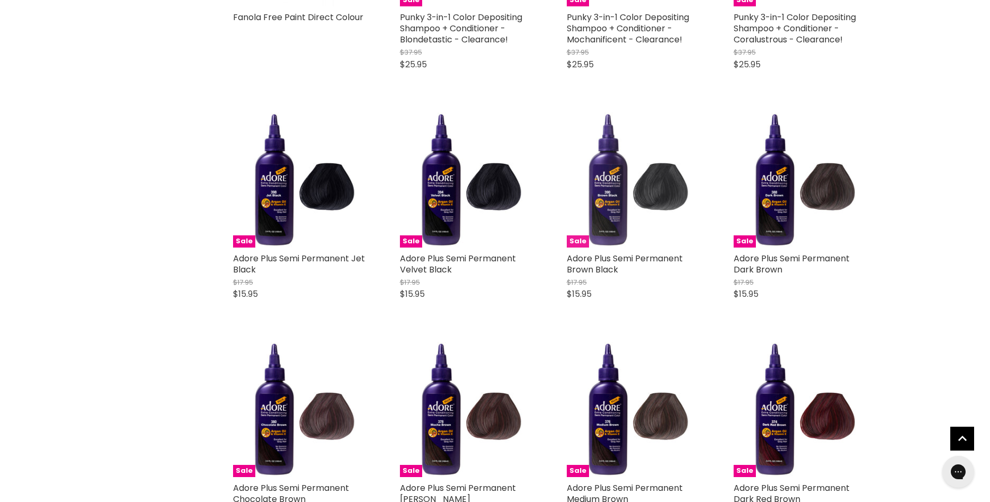
click at [670, 112] on img "Main content" at bounding box center [634, 179] width 135 height 135
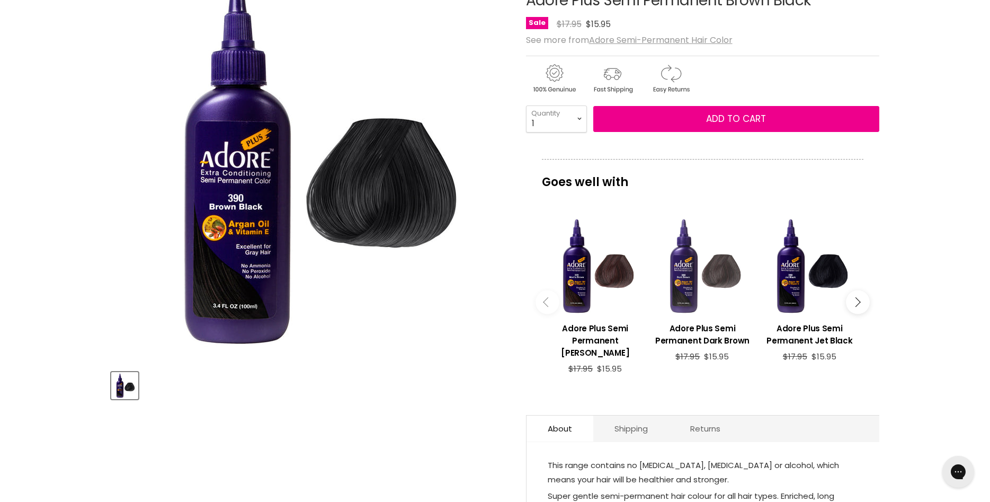
click at [719, 274] on div "Main content" at bounding box center [702, 266] width 96 height 96
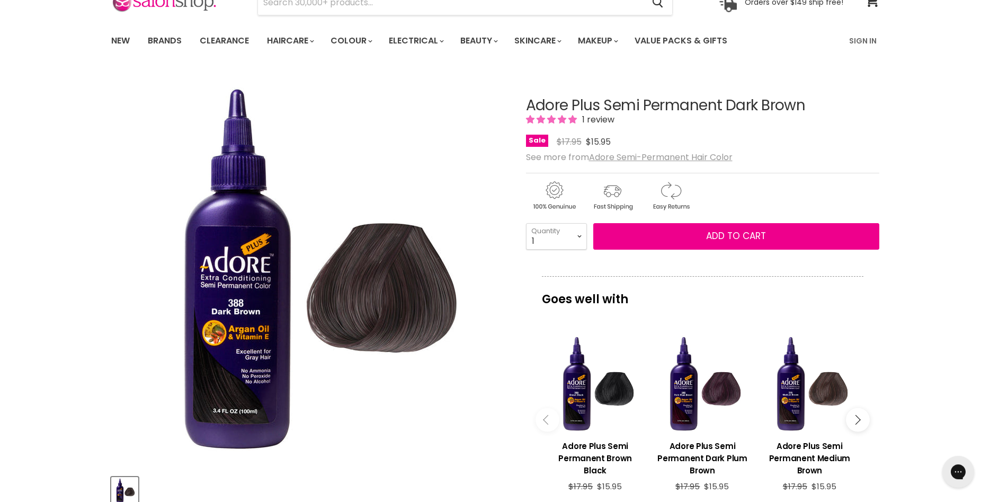
scroll to position [108, 0]
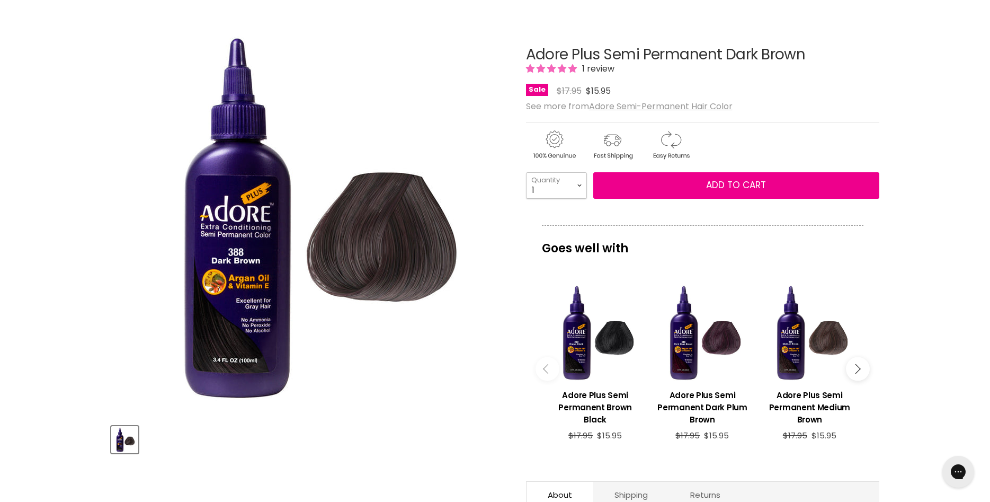
click at [526, 172] on select "1 2 3 4 5 6 7 8 9 10+" at bounding box center [556, 185] width 61 height 26
select select "2"
click option "2" at bounding box center [0, 0] width 0 height 0
type input "2"
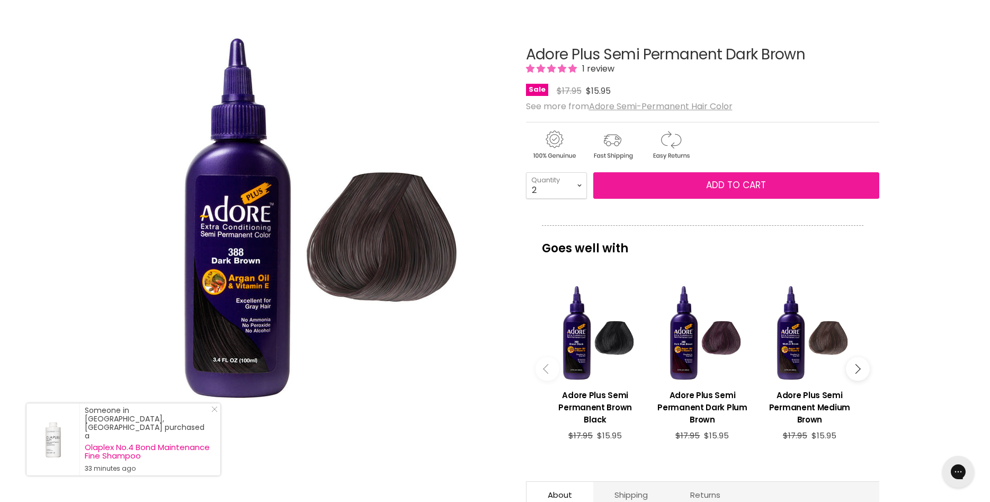
click at [766, 191] on button "Add to cart" at bounding box center [736, 185] width 286 height 26
click at [712, 189] on span "Add to cart" at bounding box center [736, 184] width 60 height 13
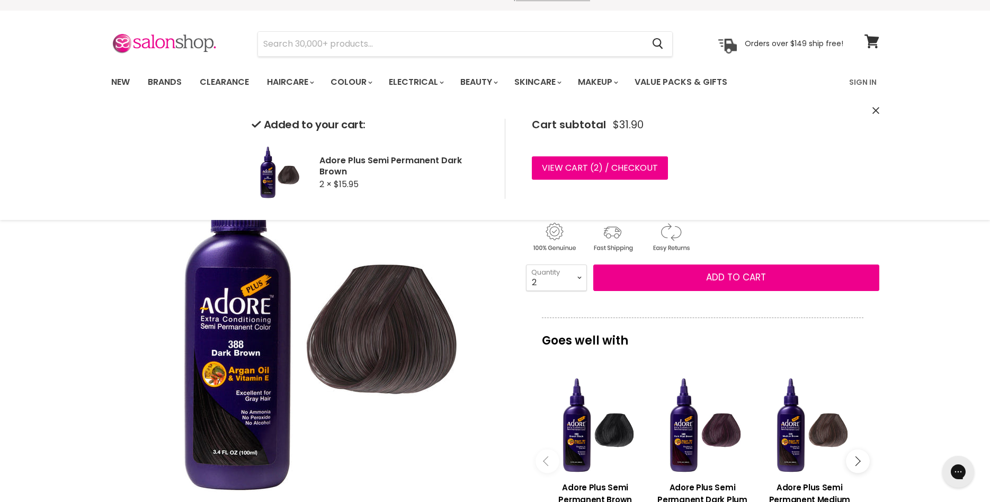
scroll to position [0, 0]
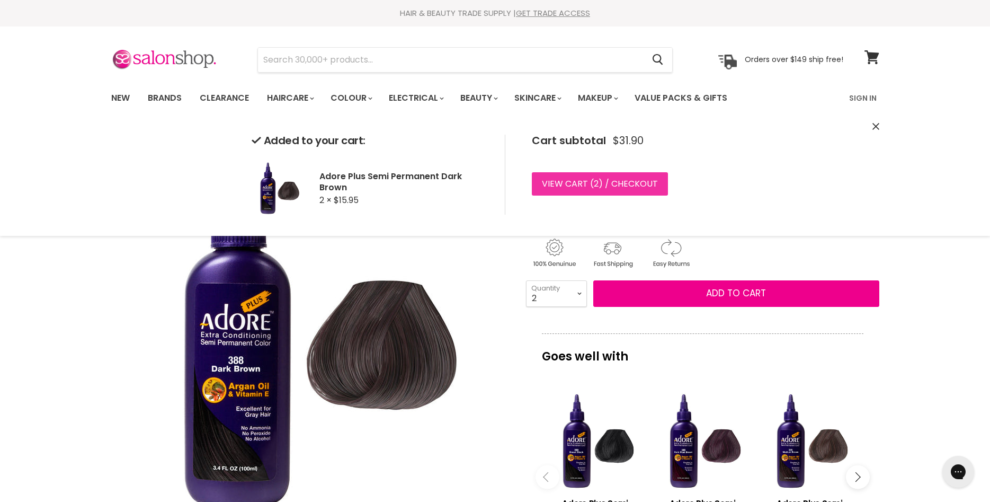
click at [605, 186] on link "View cart ( 2 ) / Checkout" at bounding box center [600, 183] width 136 height 23
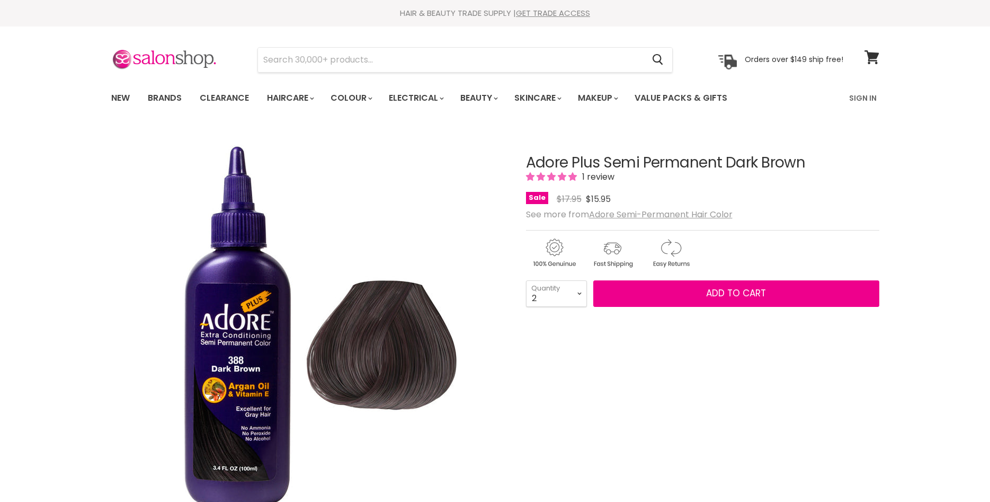
select select "2"
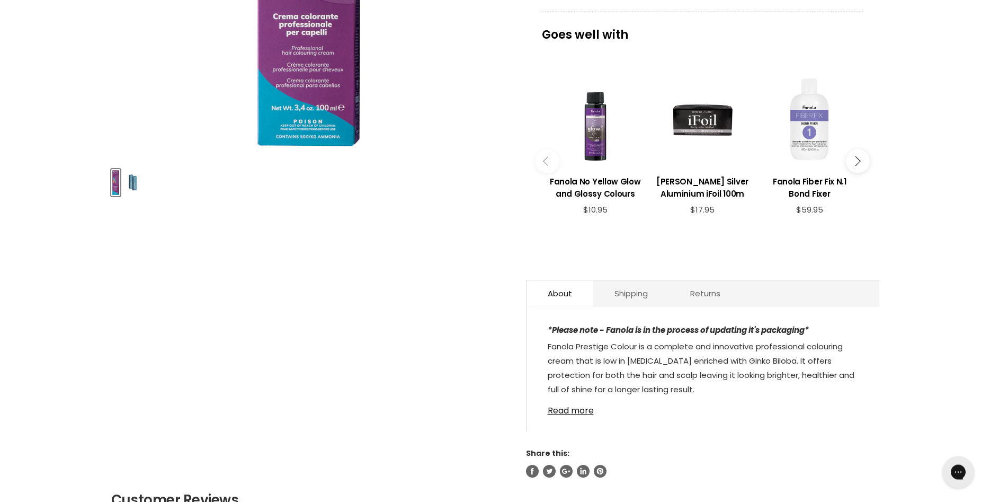
scroll to position [432, 0]
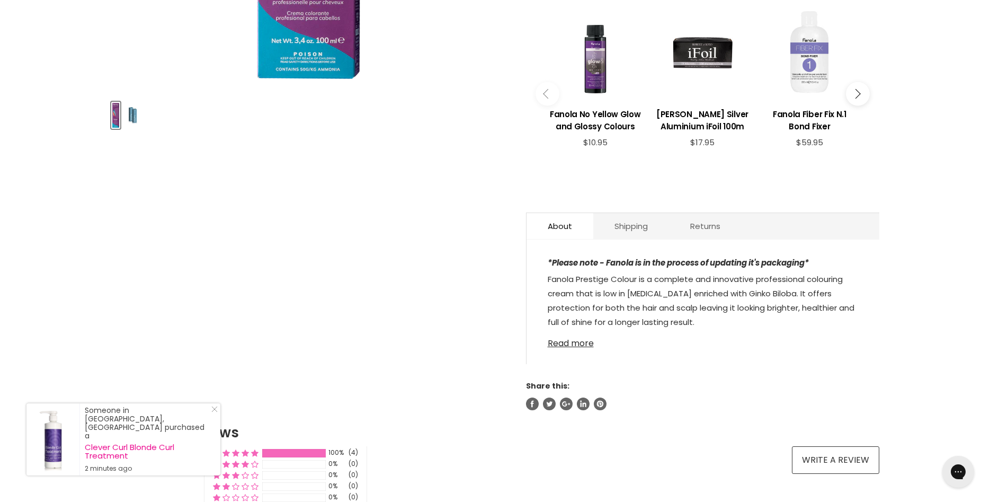
click at [576, 343] on link "Read more" at bounding box center [703, 340] width 310 height 16
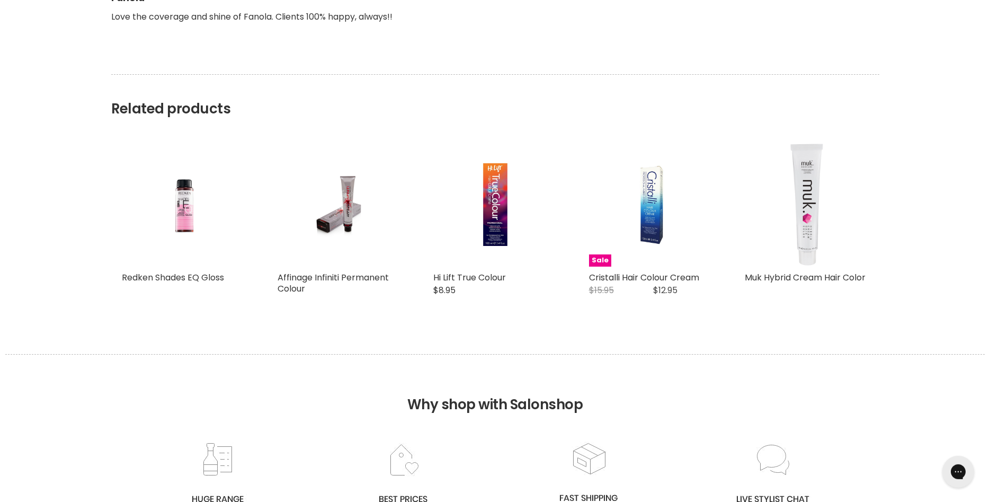
scroll to position [1567, 0]
